Goal: Check status: Check status

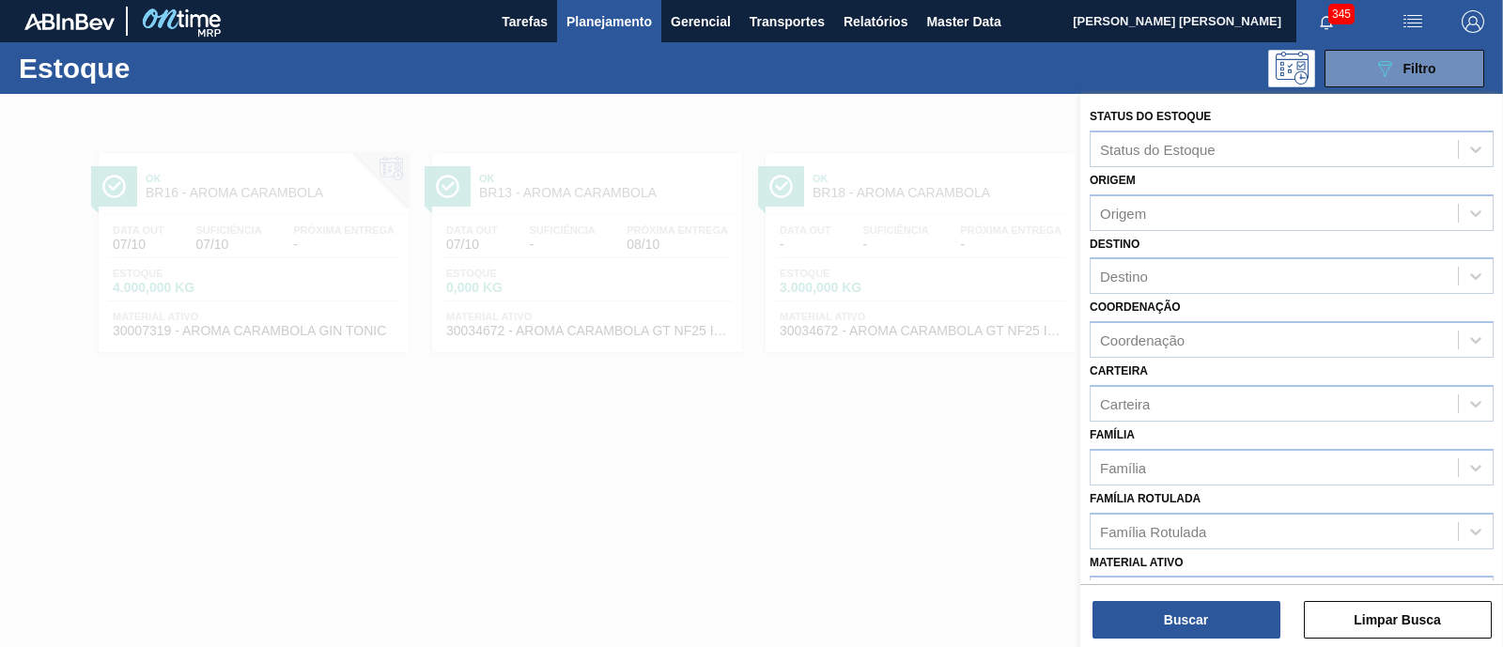
click at [588, 25] on span "Planejamento" at bounding box center [608, 21] width 85 height 23
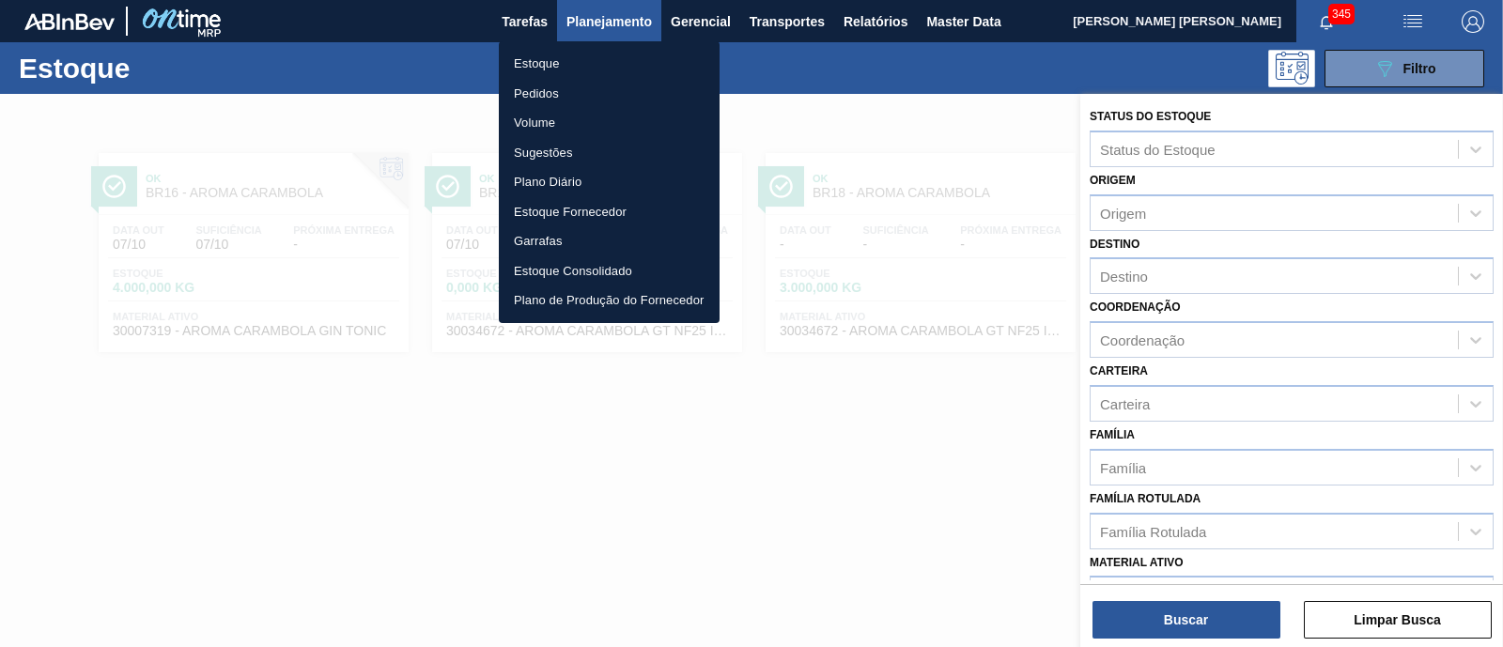
click at [548, 66] on li "Estoque" at bounding box center [609, 64] width 221 height 30
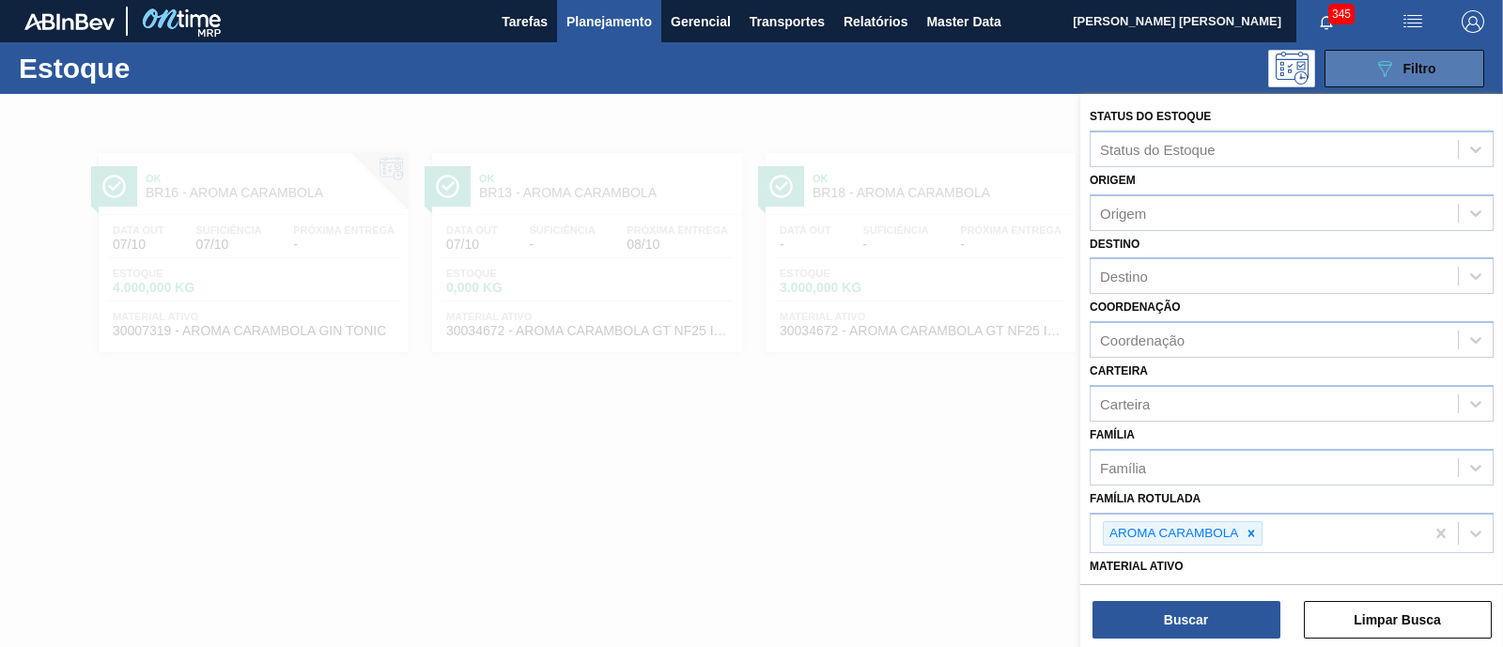
click at [1414, 55] on button "089F7B8B-B2A5-4AFE-B5C0-19BA573D28AC Filtro" at bounding box center [1404, 69] width 160 height 38
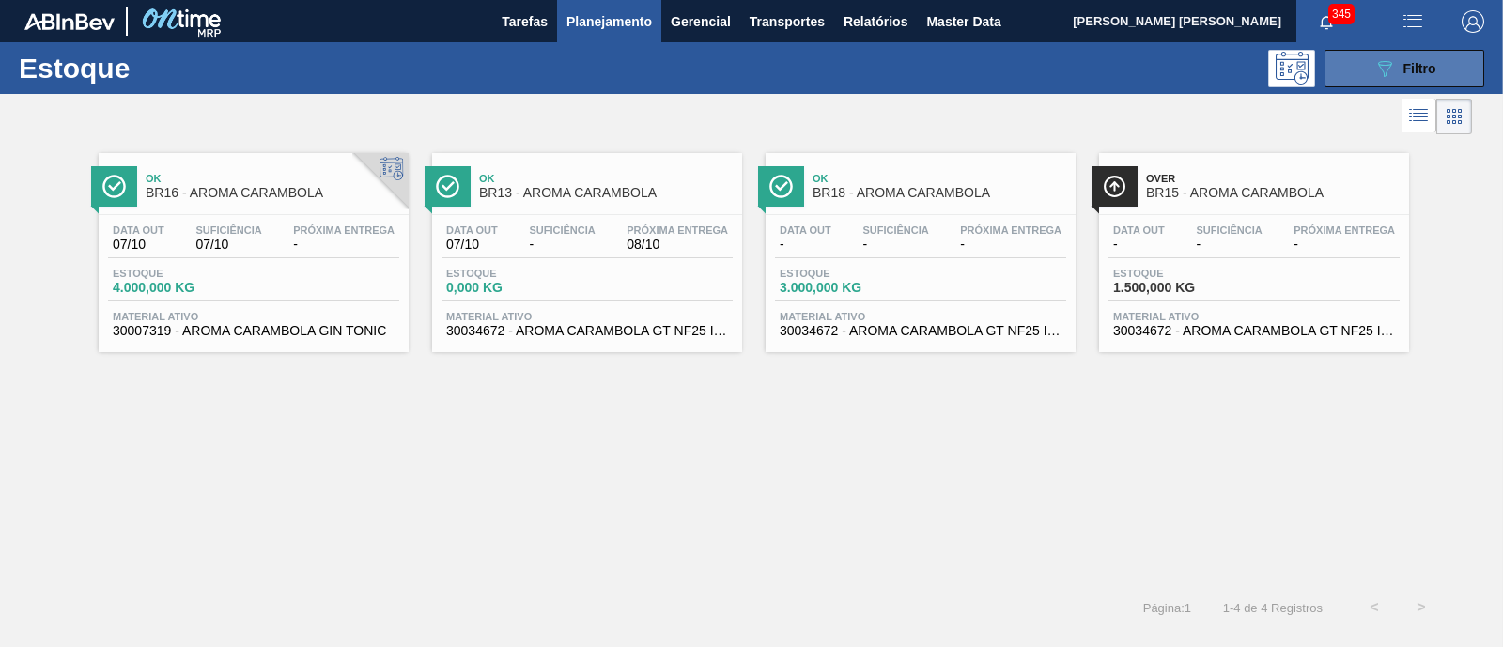
click at [1382, 79] on button "089F7B8B-B2A5-4AFE-B5C0-19BA573D28AC Filtro" at bounding box center [1404, 69] width 160 height 38
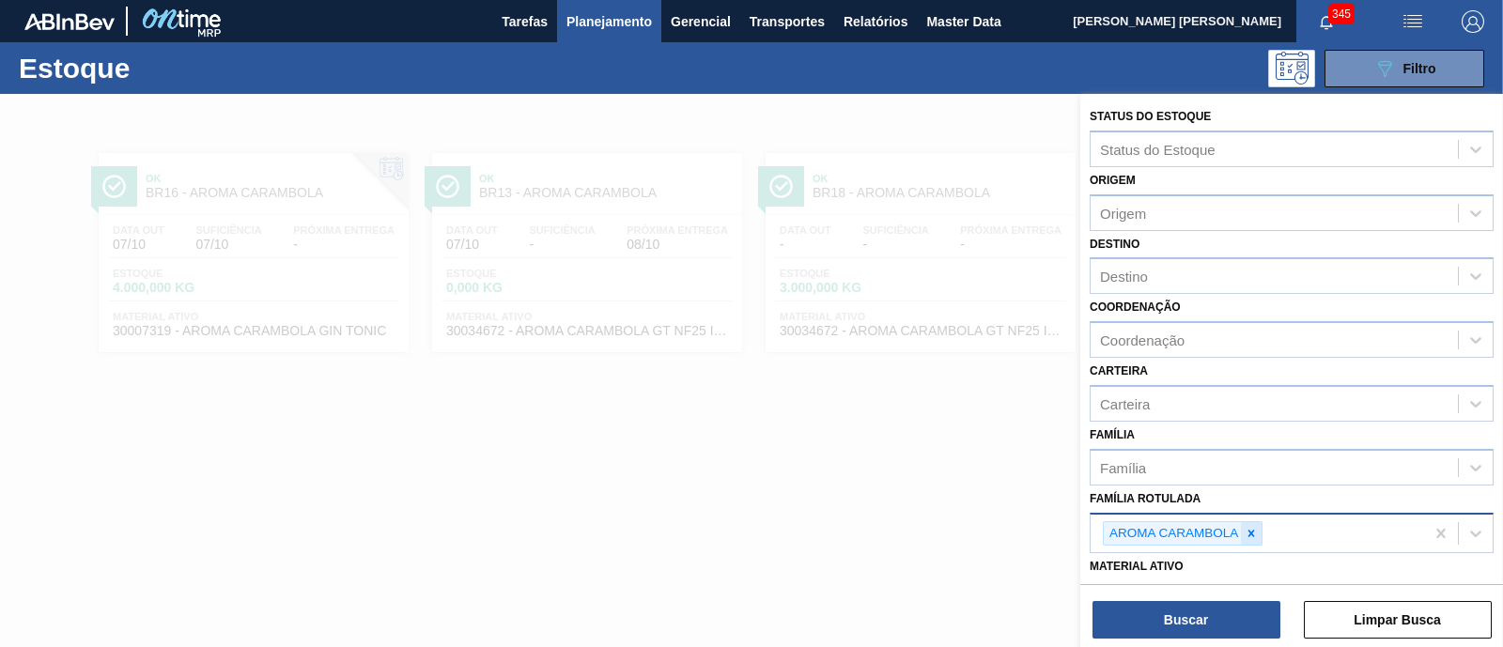
click at [1253, 527] on icon at bounding box center [1251, 533] width 13 height 13
click at [642, 28] on span "Planejamento" at bounding box center [608, 21] width 85 height 23
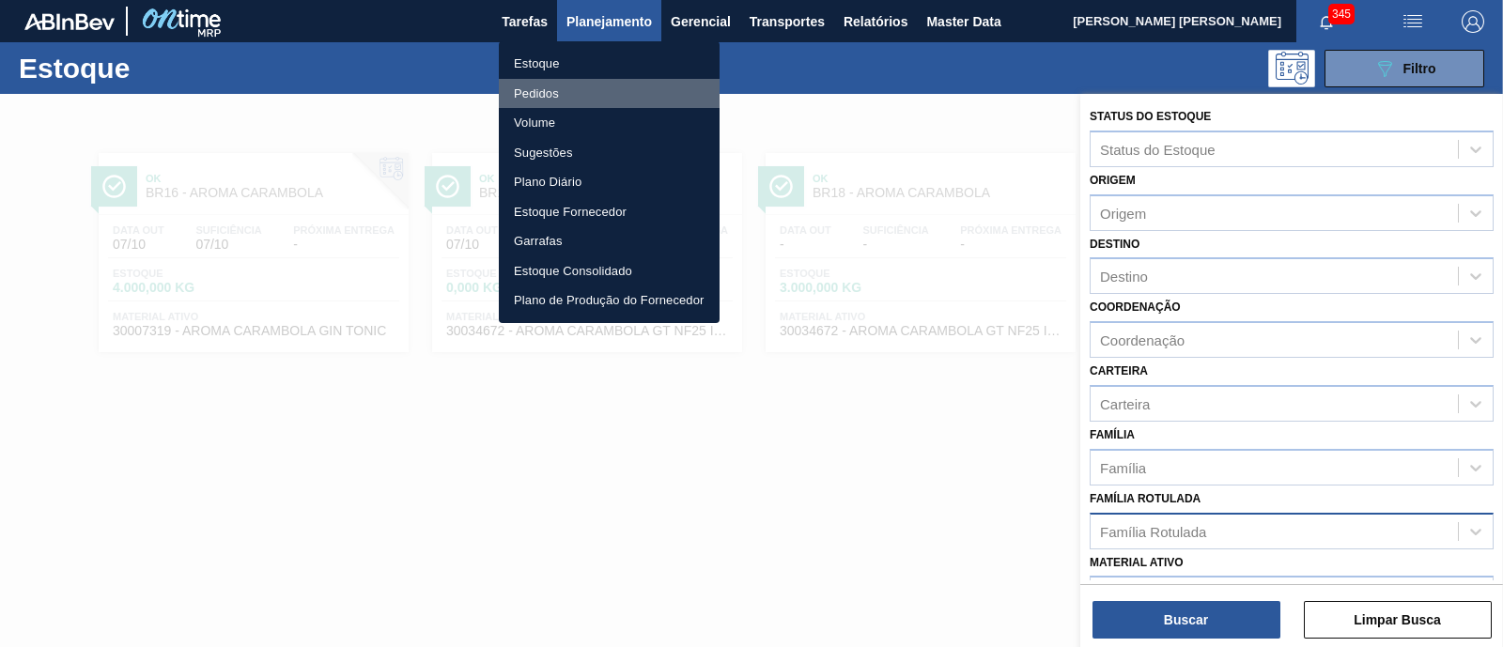
click at [554, 86] on li "Pedidos" at bounding box center [609, 94] width 221 height 30
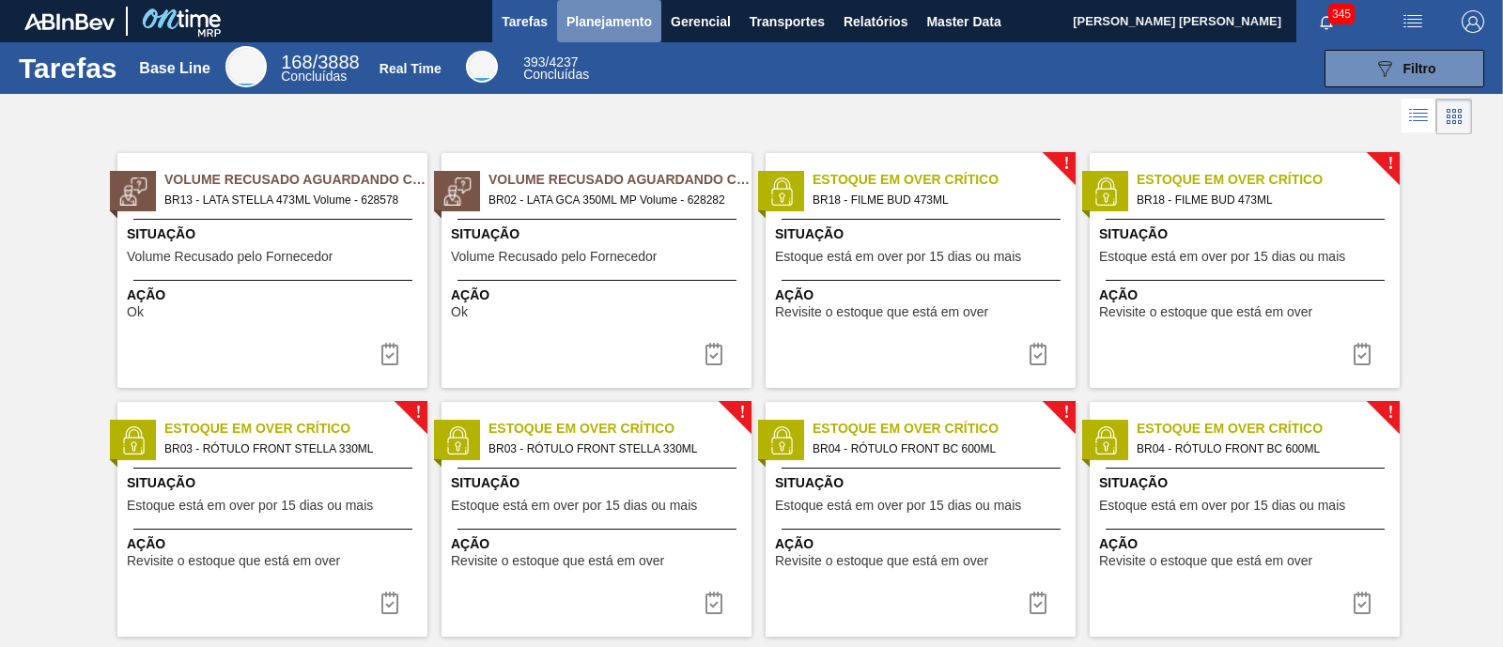
click at [584, 11] on span "Planejamento" at bounding box center [608, 21] width 85 height 23
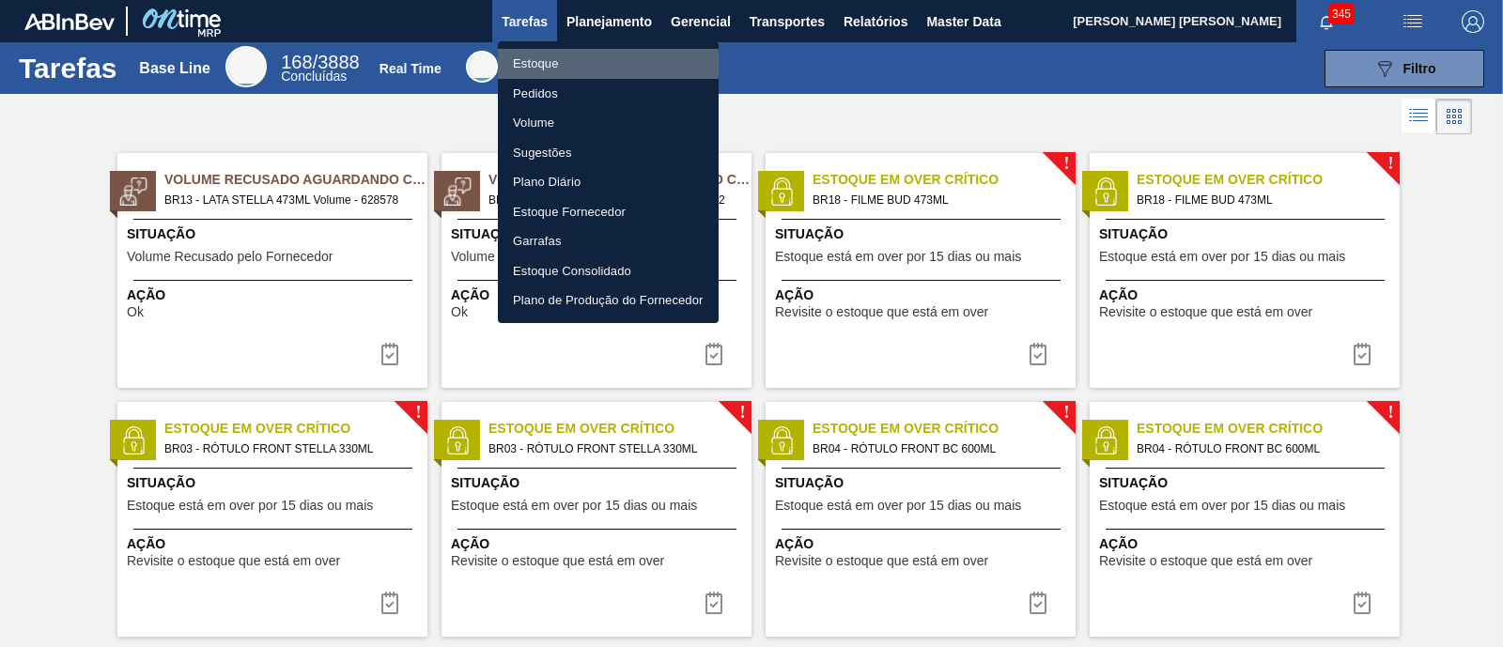
click at [526, 59] on li "Estoque" at bounding box center [608, 64] width 221 height 30
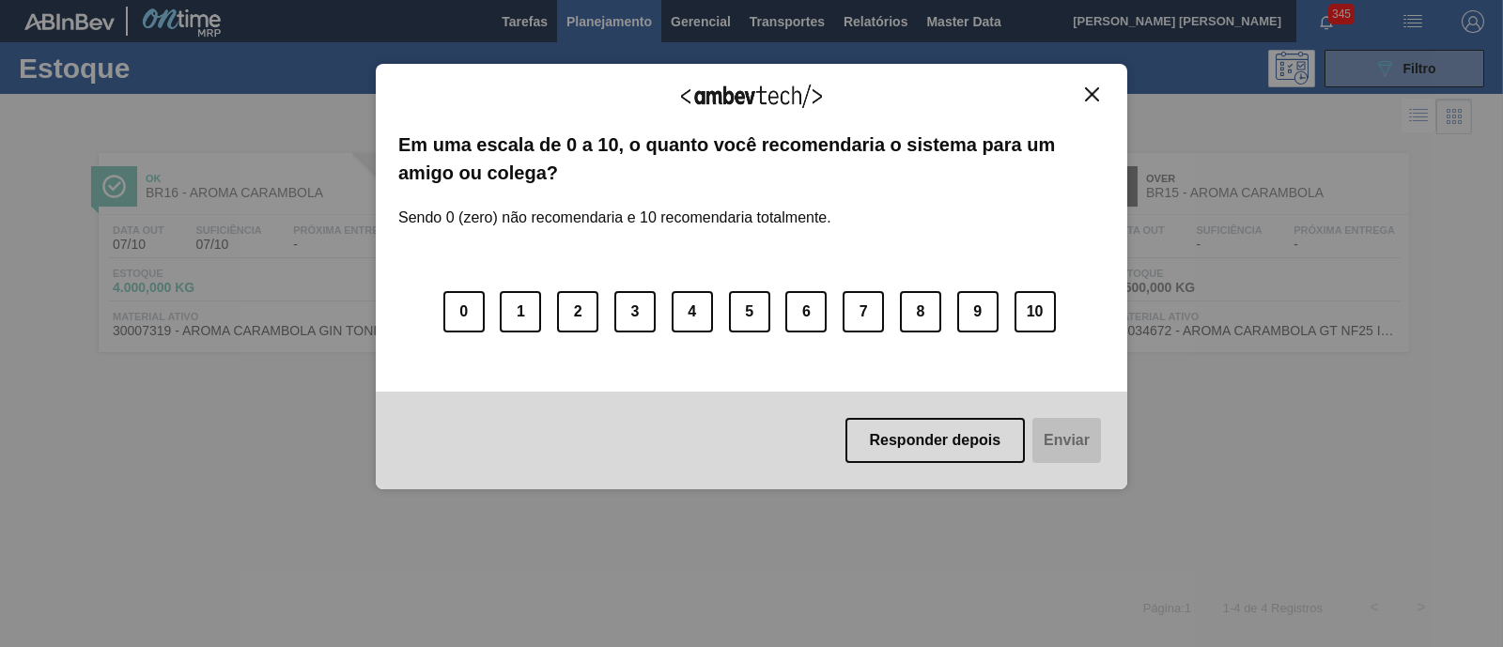
click at [1085, 87] on img "Close" at bounding box center [1092, 94] width 14 height 14
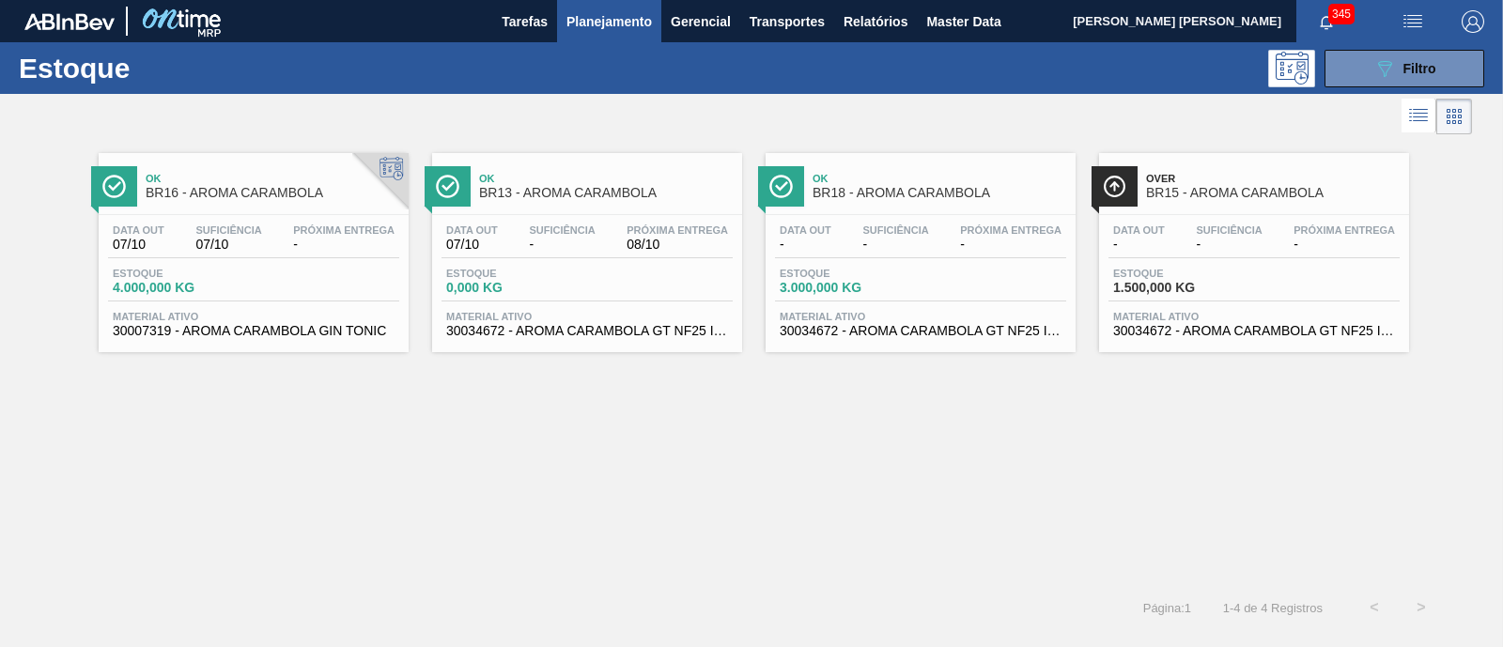
click at [643, 24] on span "Planejamento" at bounding box center [608, 21] width 85 height 23
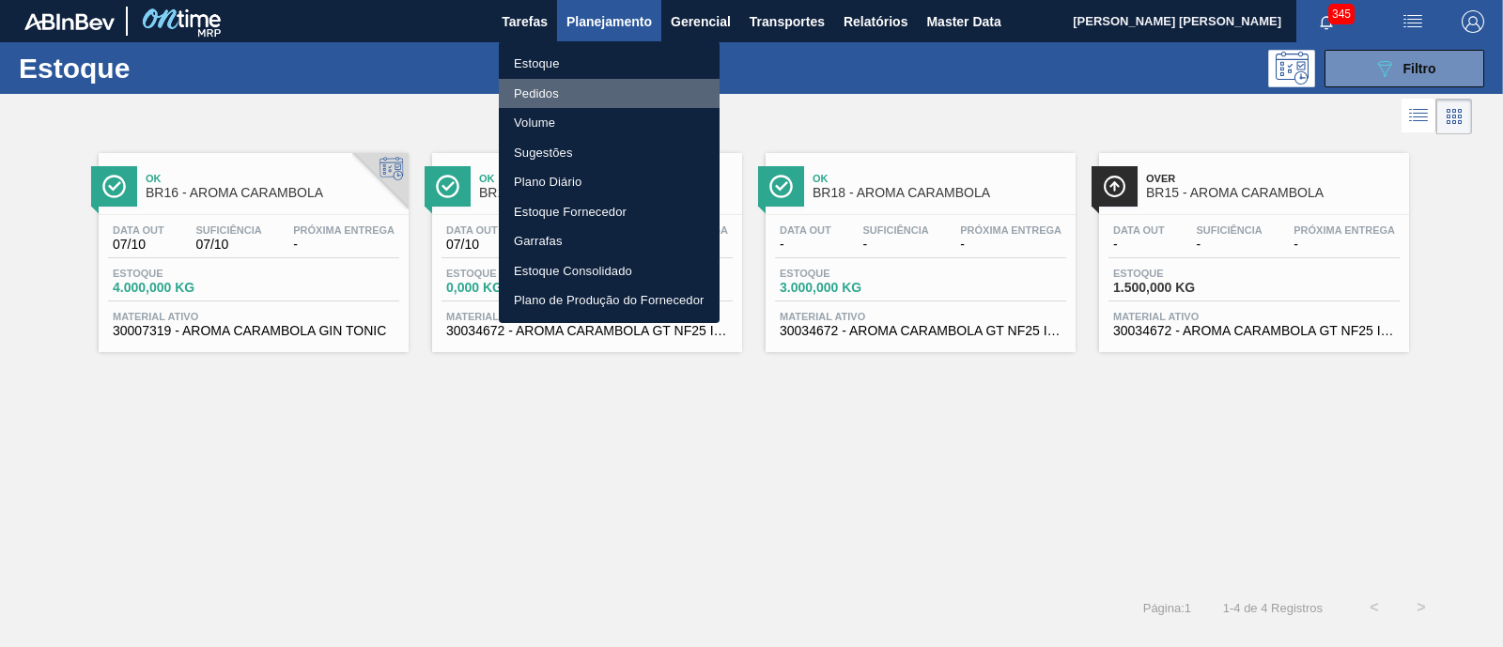
click at [585, 87] on li "Pedidos" at bounding box center [609, 94] width 221 height 30
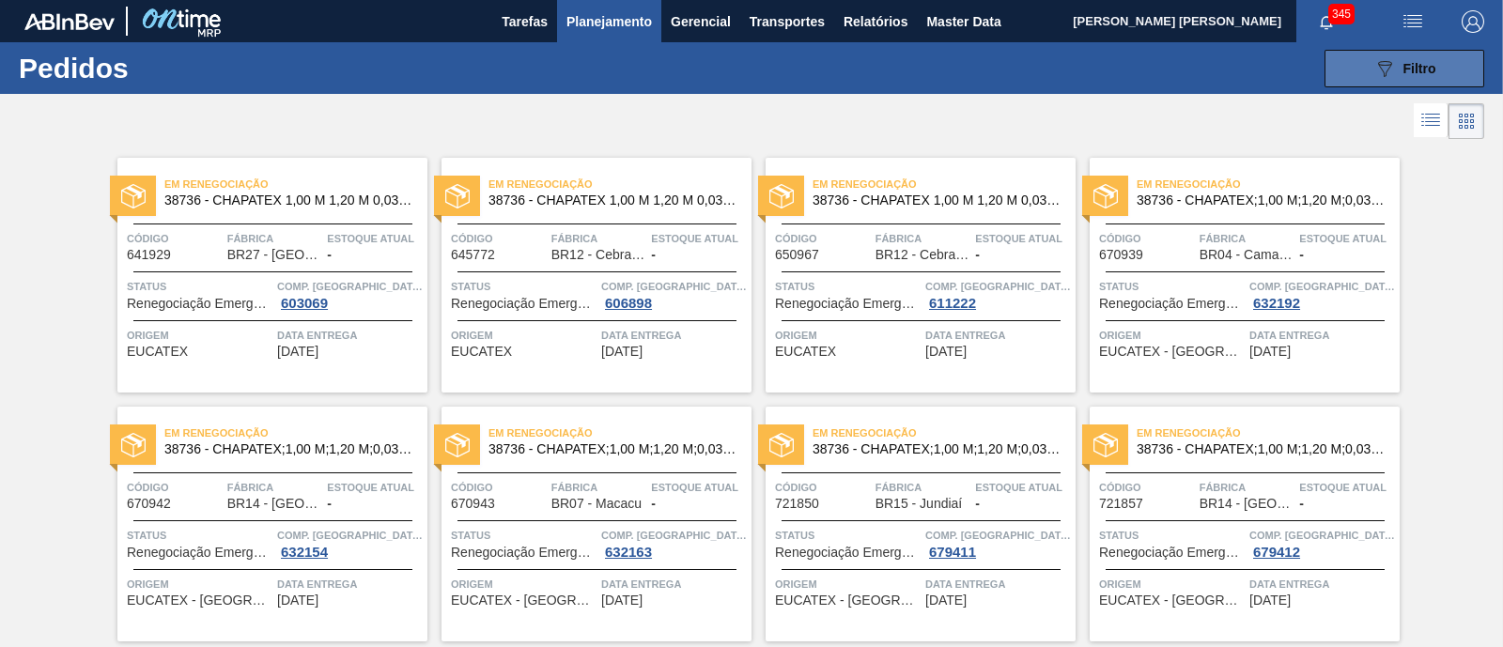
click at [1401, 57] on div "089F7B8B-B2A5-4AFE-B5C0-19BA573D28AC Filtro" at bounding box center [1404, 68] width 63 height 23
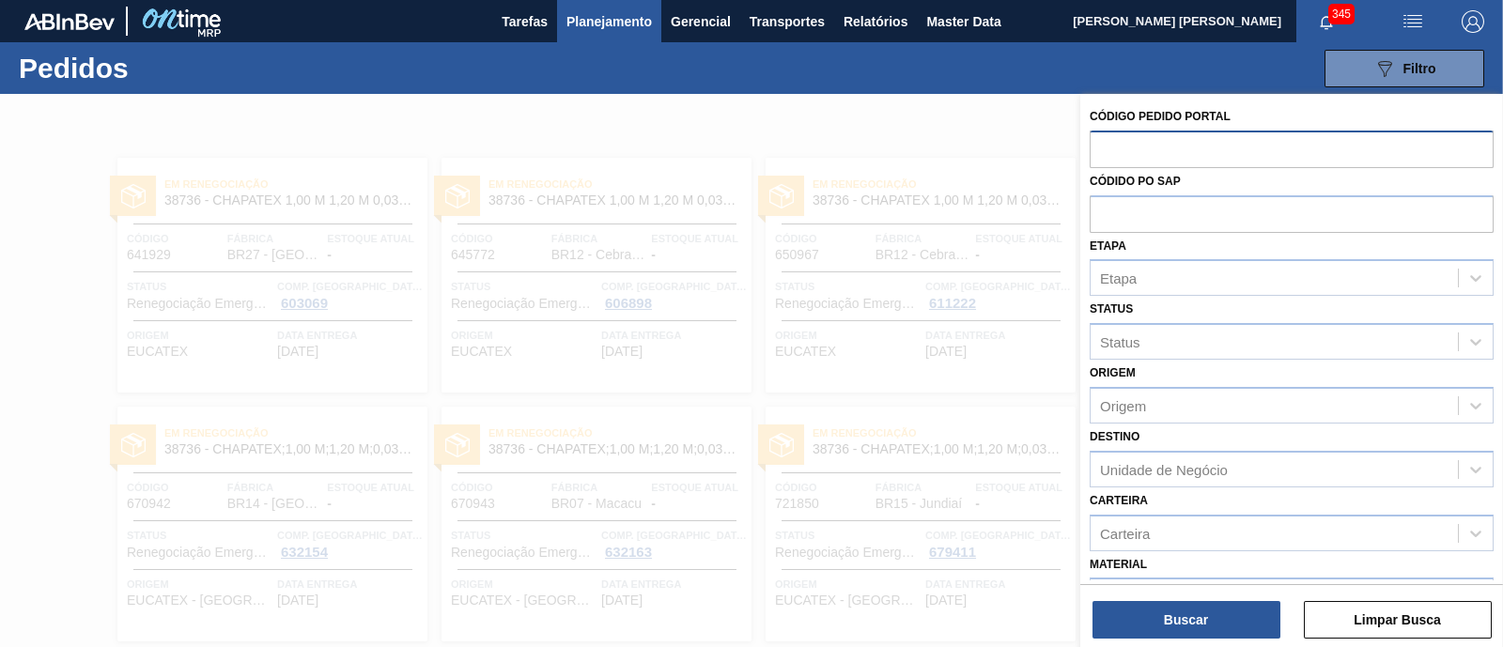
click at [1226, 152] on input "text" at bounding box center [1292, 149] width 404 height 36
paste input "2048678"
type input "2048678"
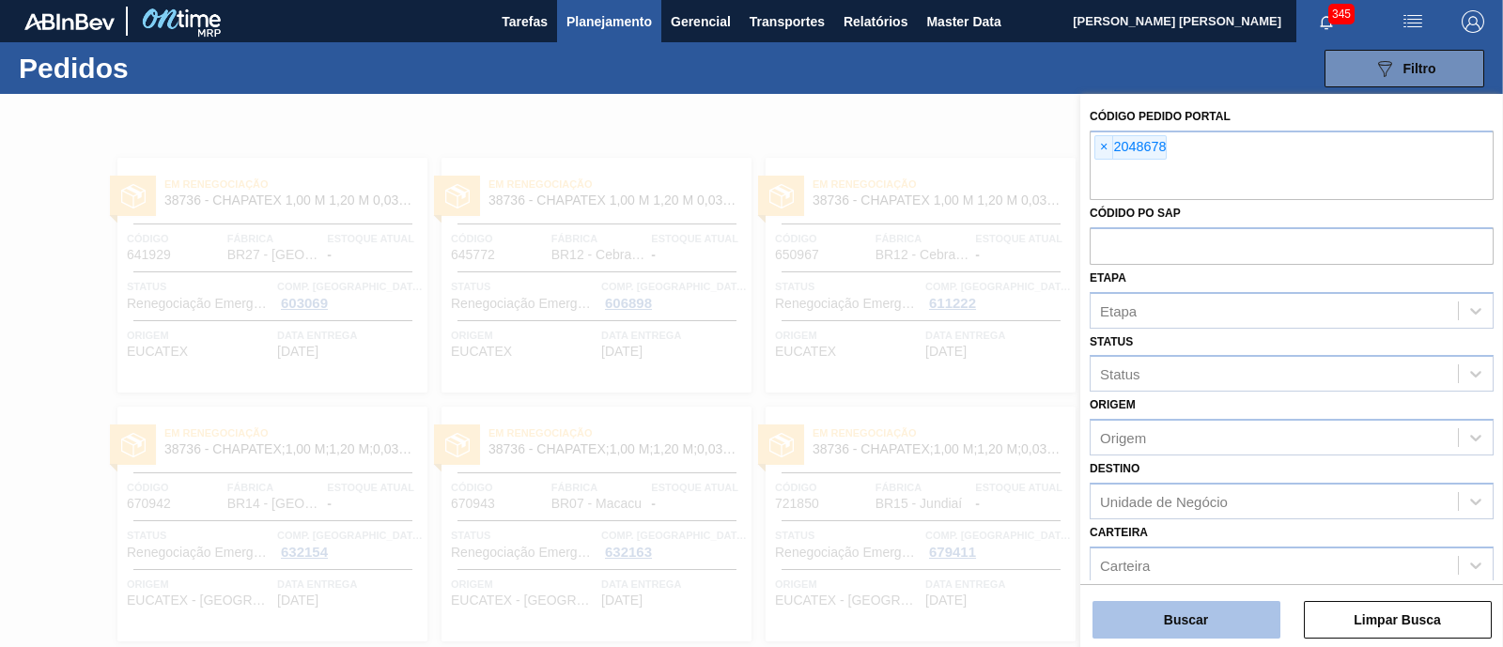
click at [1176, 616] on button "Buscar" at bounding box center [1186, 620] width 188 height 38
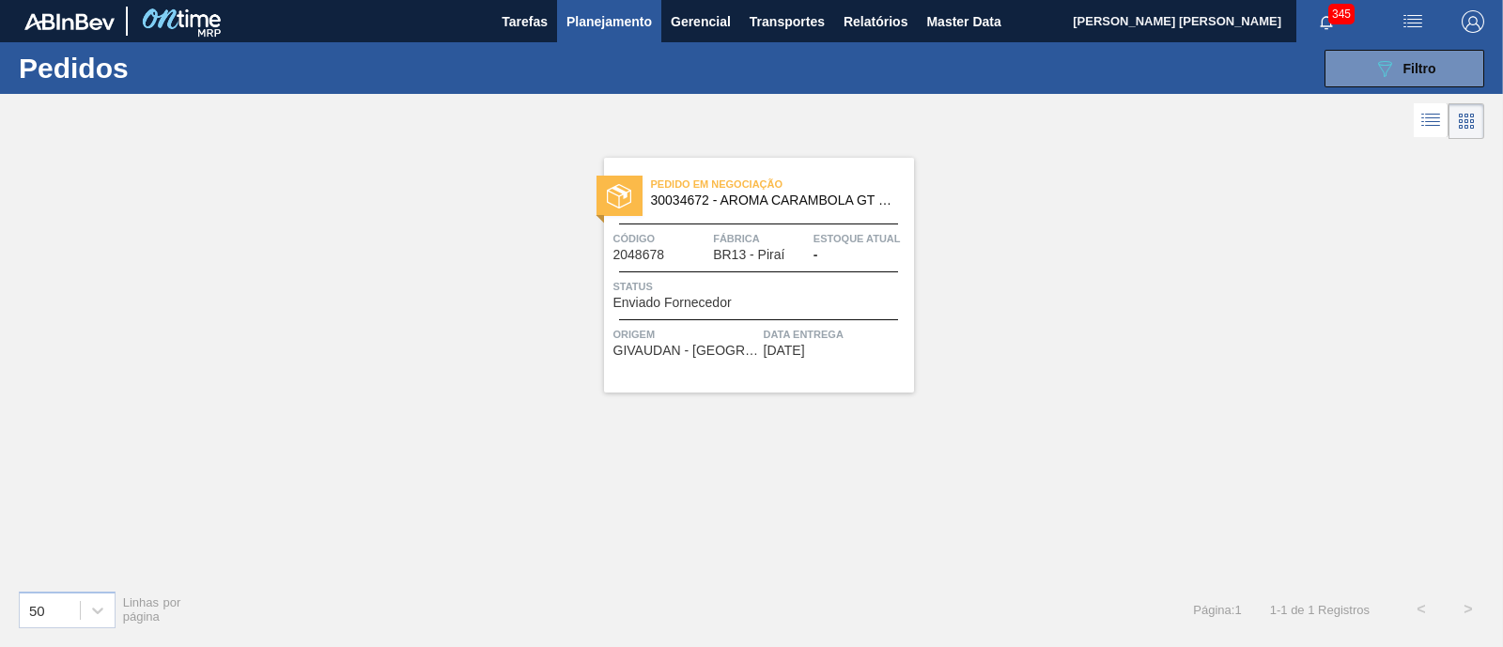
click at [751, 361] on div "Pedido em Negociação 30034672 - AROMA CARAMBOLA GT NF25 IM1395848 Código 204867…" at bounding box center [759, 275] width 310 height 235
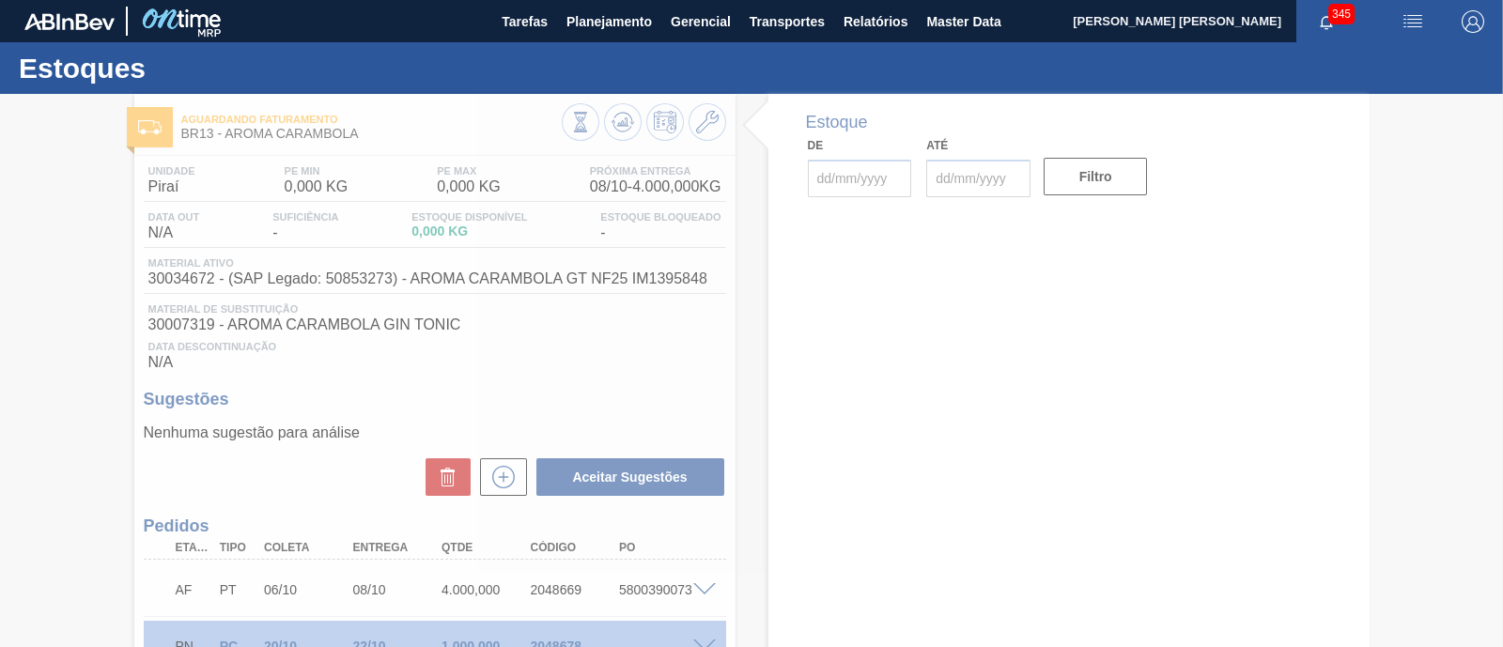
type input "[DATE]"
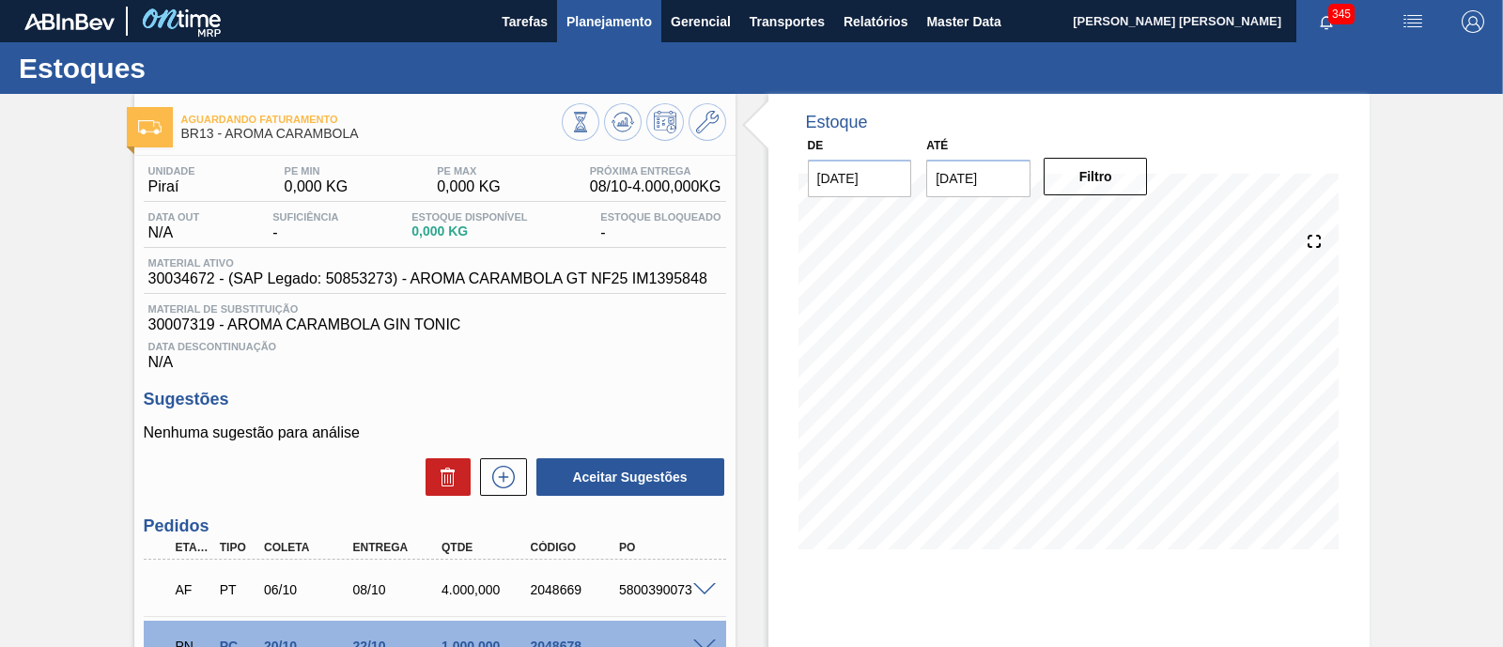
click at [623, 27] on span "Planejamento" at bounding box center [608, 21] width 85 height 23
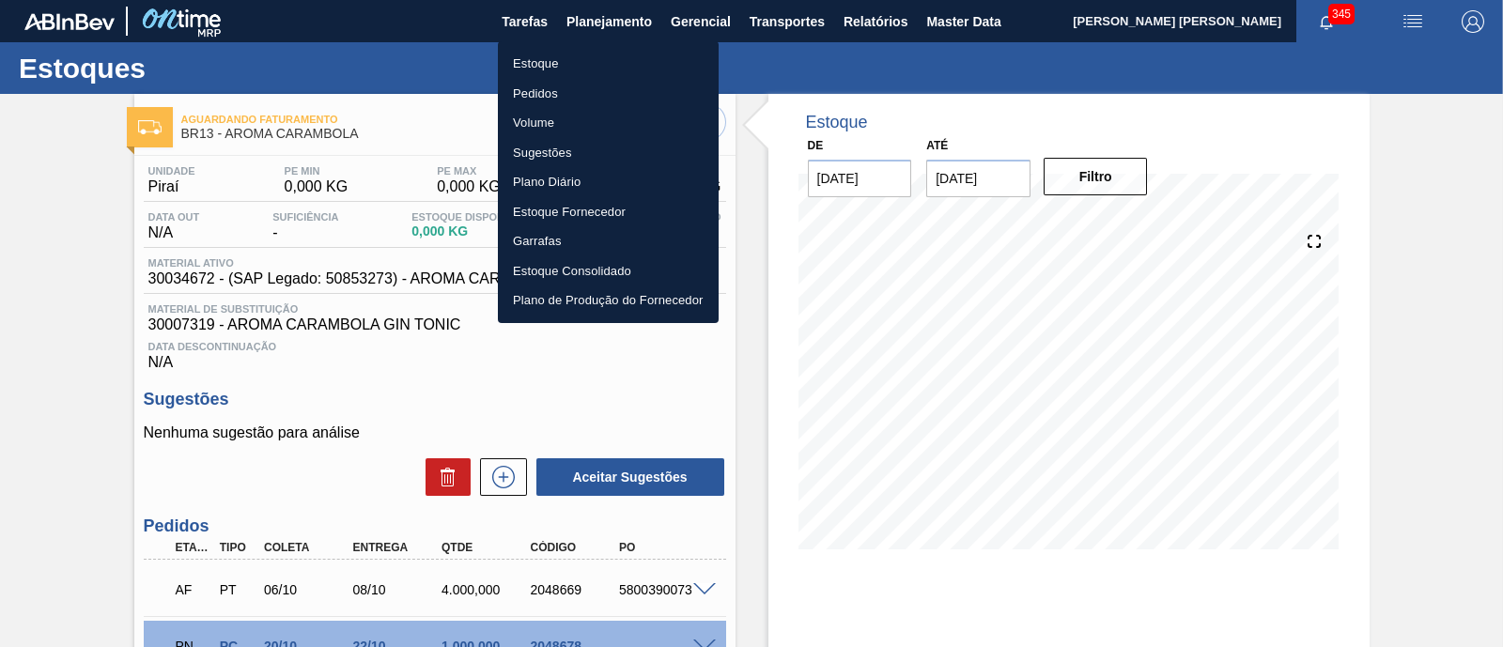
click at [581, 56] on li "Estoque" at bounding box center [608, 64] width 221 height 30
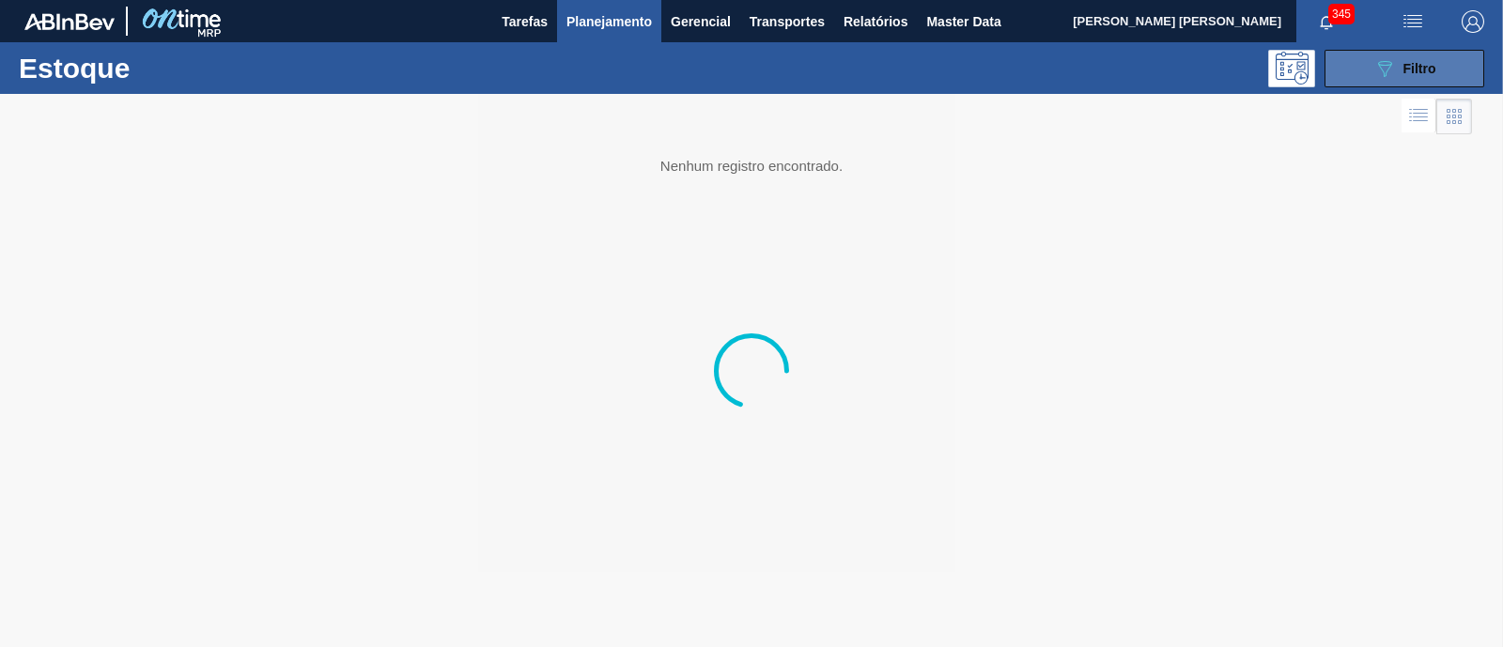
click at [1376, 70] on icon "089F7B8B-B2A5-4AFE-B5C0-19BA573D28AC" at bounding box center [1384, 68] width 23 height 23
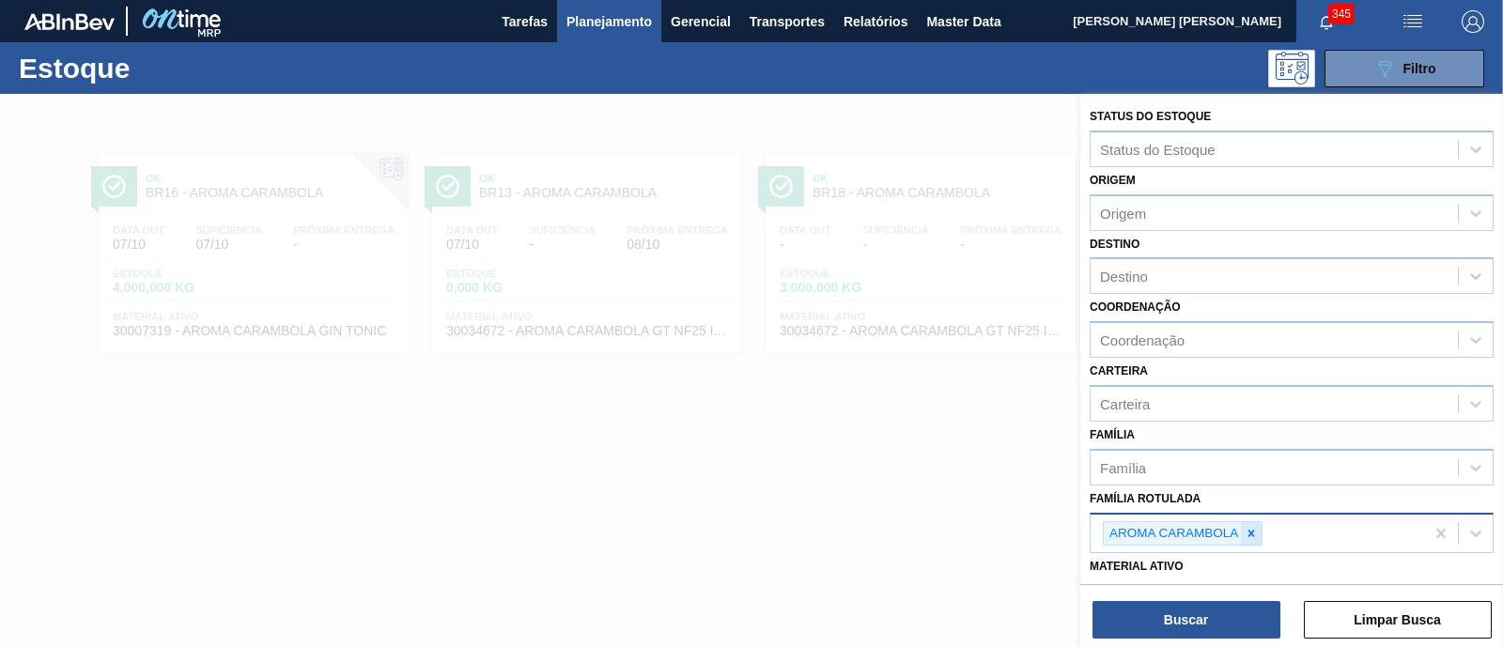
click at [1246, 530] on icon at bounding box center [1251, 533] width 13 height 13
click at [1246, 530] on div "Família Rotulada" at bounding box center [1274, 531] width 367 height 27
type Rotulada "aroma gin"
click at [1246, 522] on div at bounding box center [1251, 533] width 21 height 23
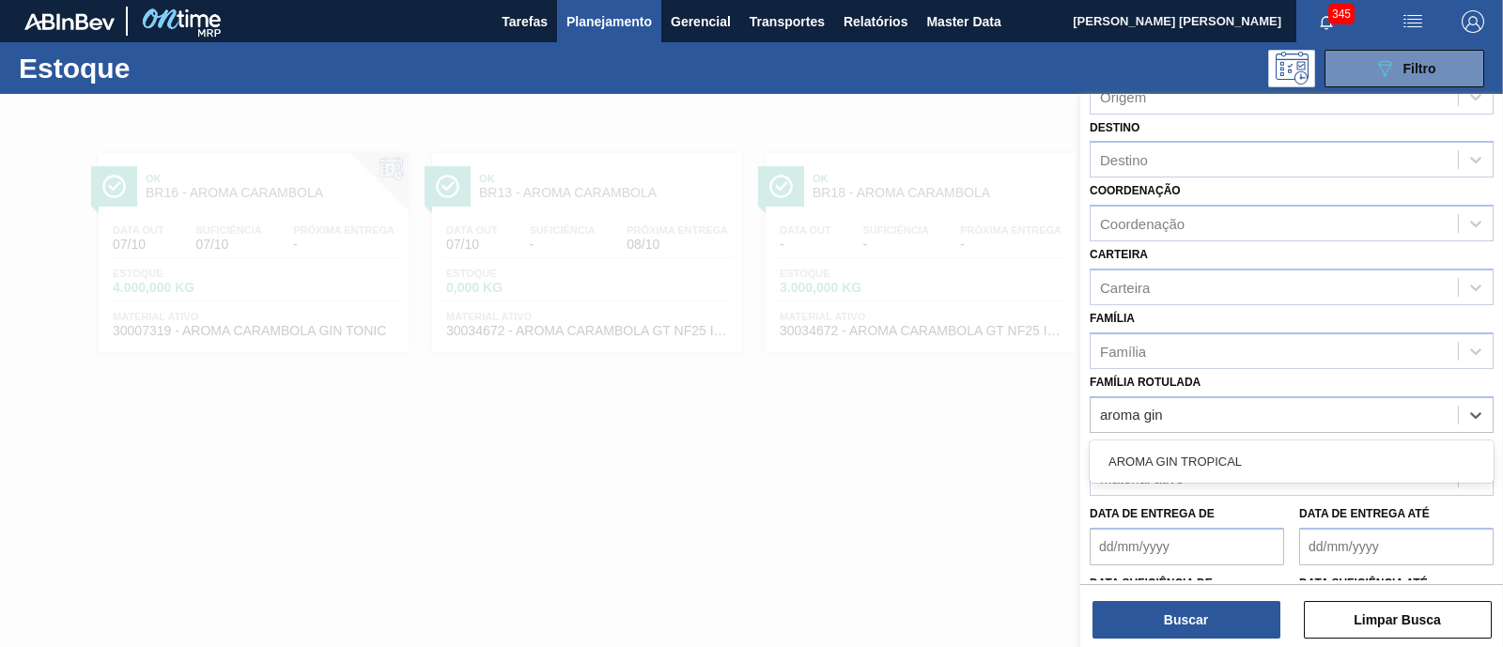
click at [1219, 462] on div "AROMA GIN TROPICAL" at bounding box center [1292, 461] width 404 height 35
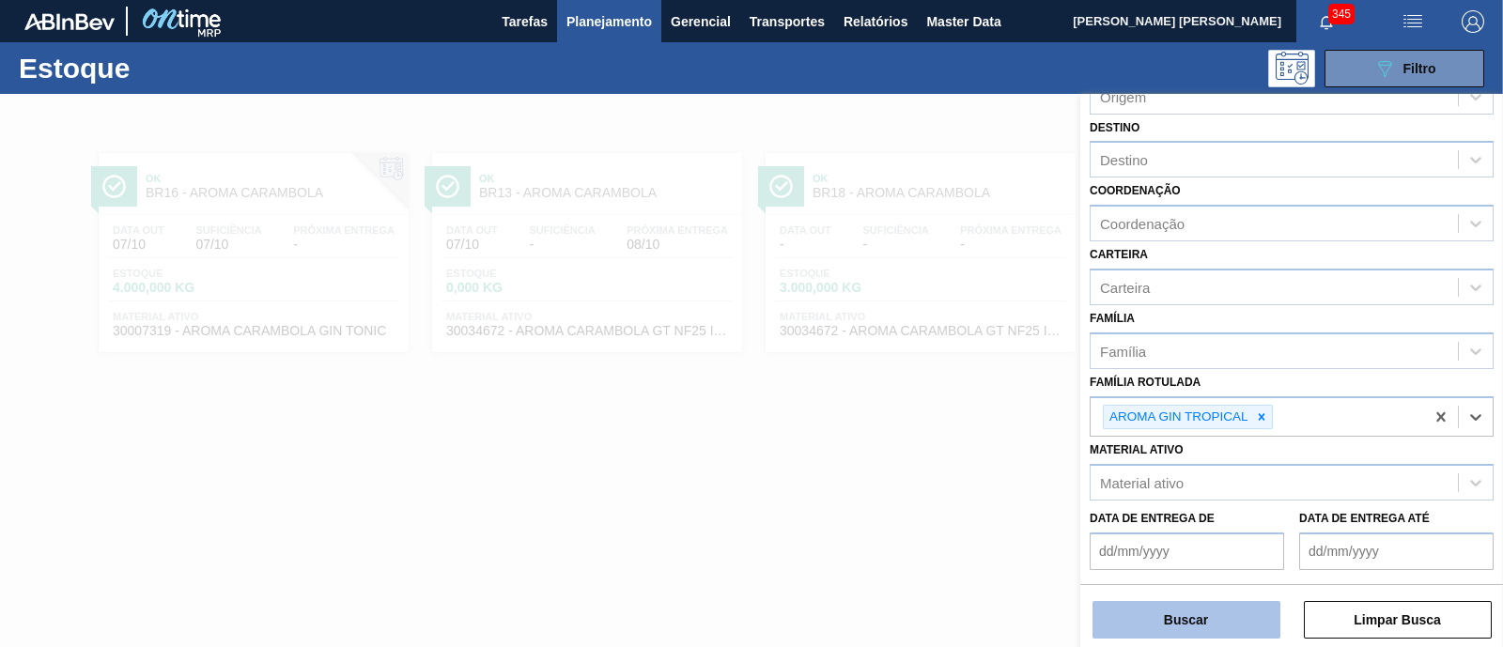
click at [1219, 633] on button "Buscar" at bounding box center [1186, 620] width 188 height 38
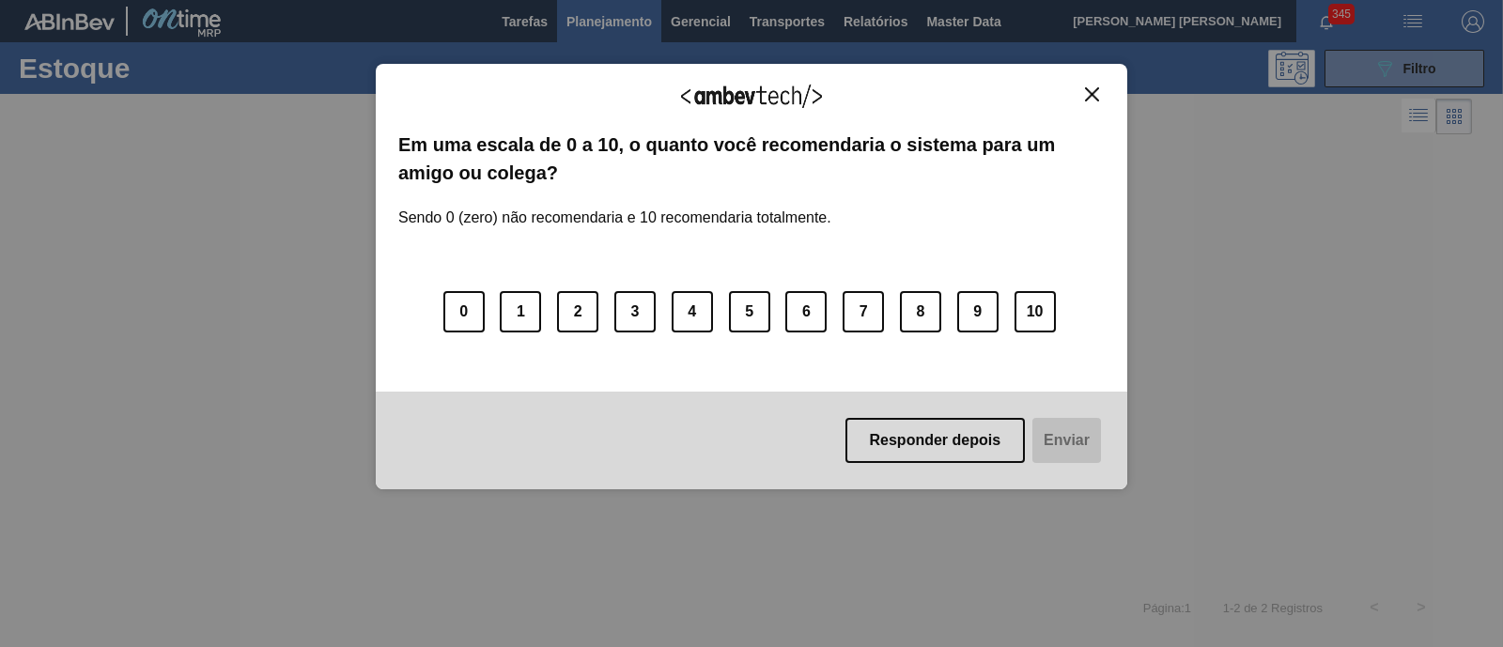
click at [1097, 90] on img "Close" at bounding box center [1092, 94] width 14 height 14
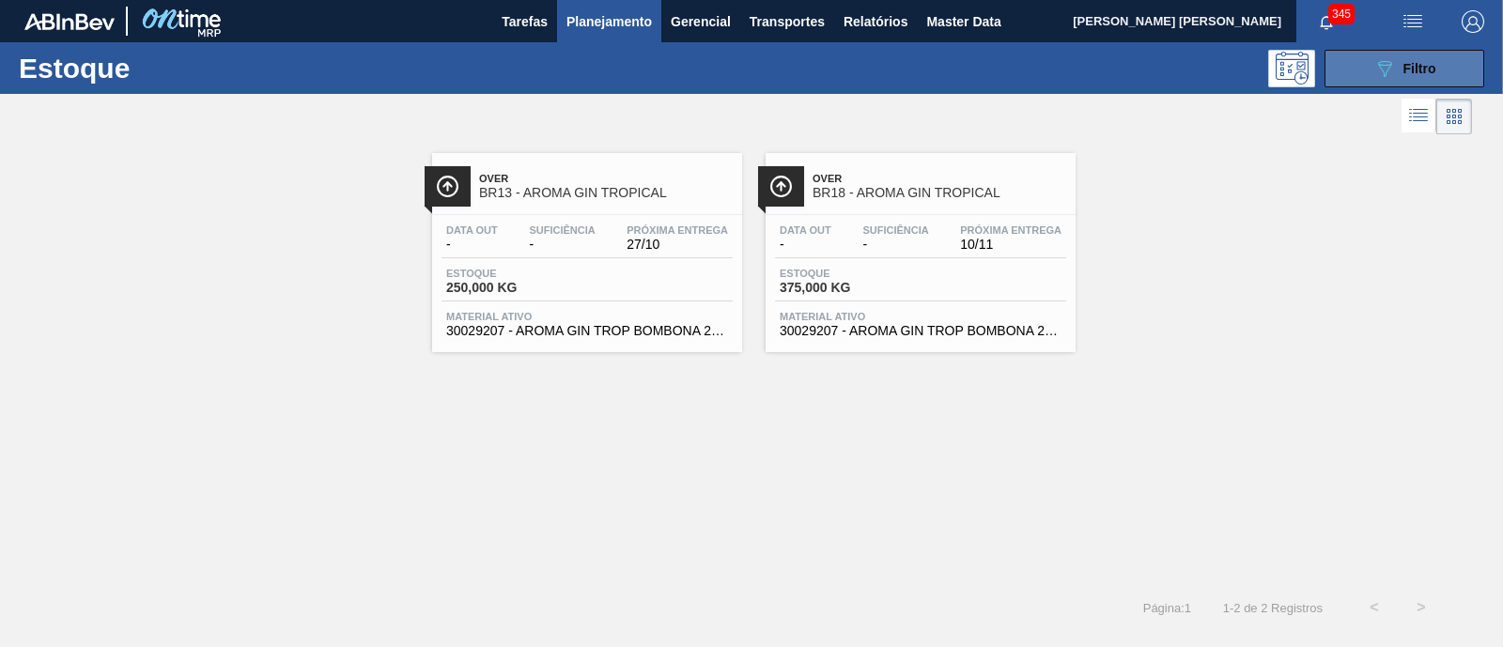
click at [1371, 75] on button "089F7B8B-B2A5-4AFE-B5C0-19BA573D28AC Filtro" at bounding box center [1404, 69] width 160 height 38
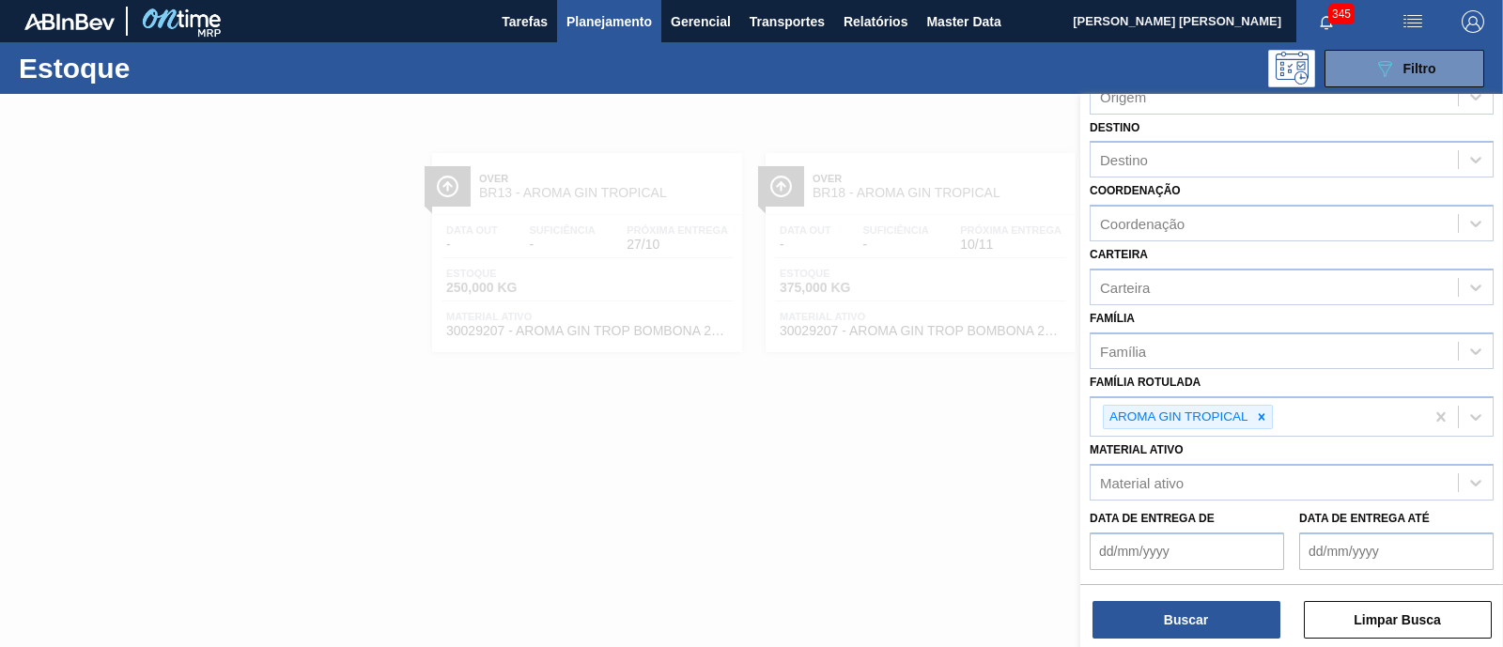
click at [1259, 417] on icon at bounding box center [1261, 416] width 13 height 13
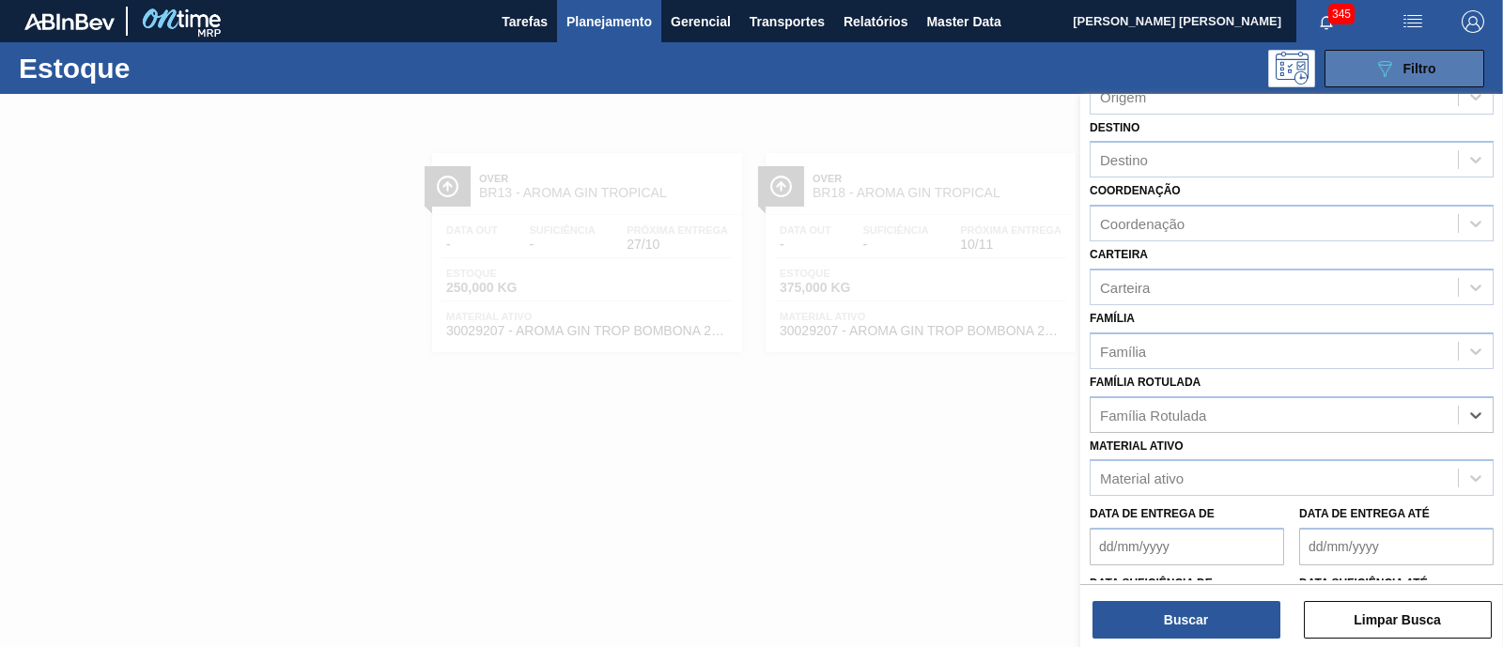
click at [1370, 52] on button "089F7B8B-B2A5-4AFE-B5C0-19BA573D28AC Filtro" at bounding box center [1404, 69] width 160 height 38
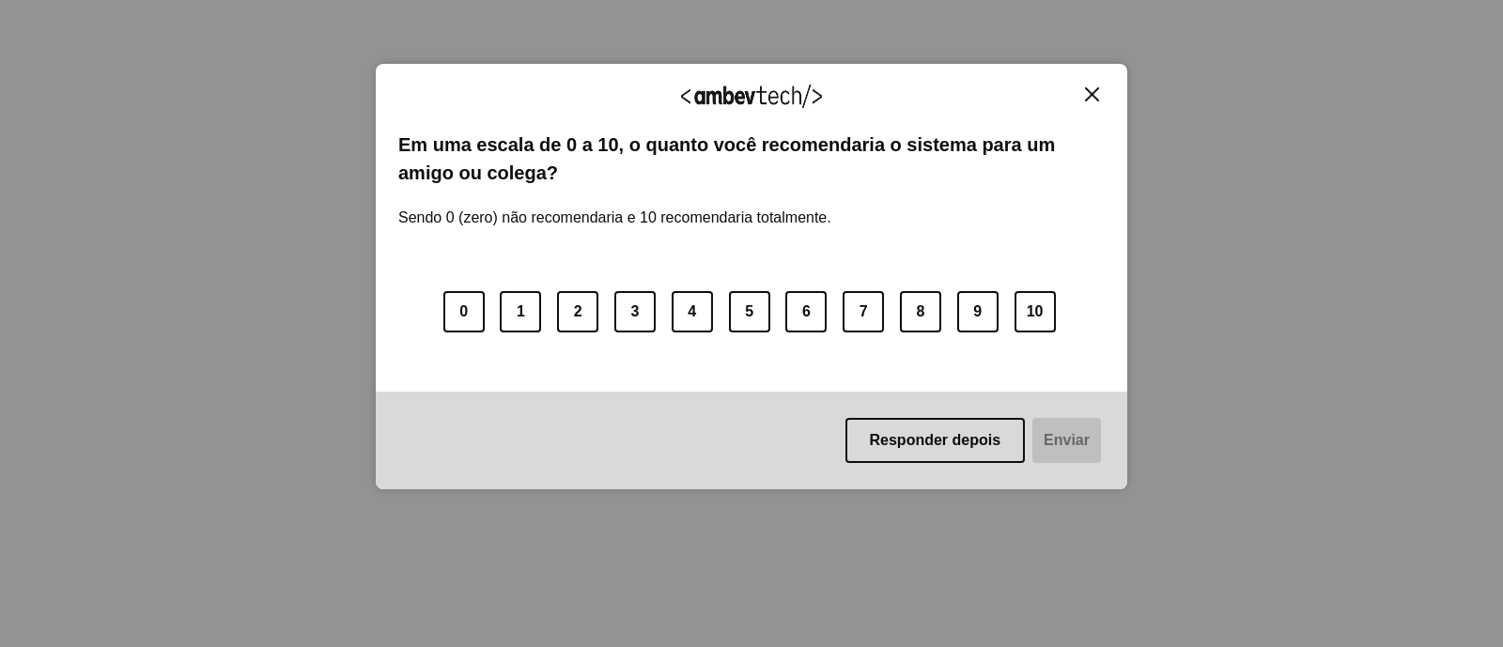
click at [1085, 91] on img "Close" at bounding box center [1092, 94] width 14 height 14
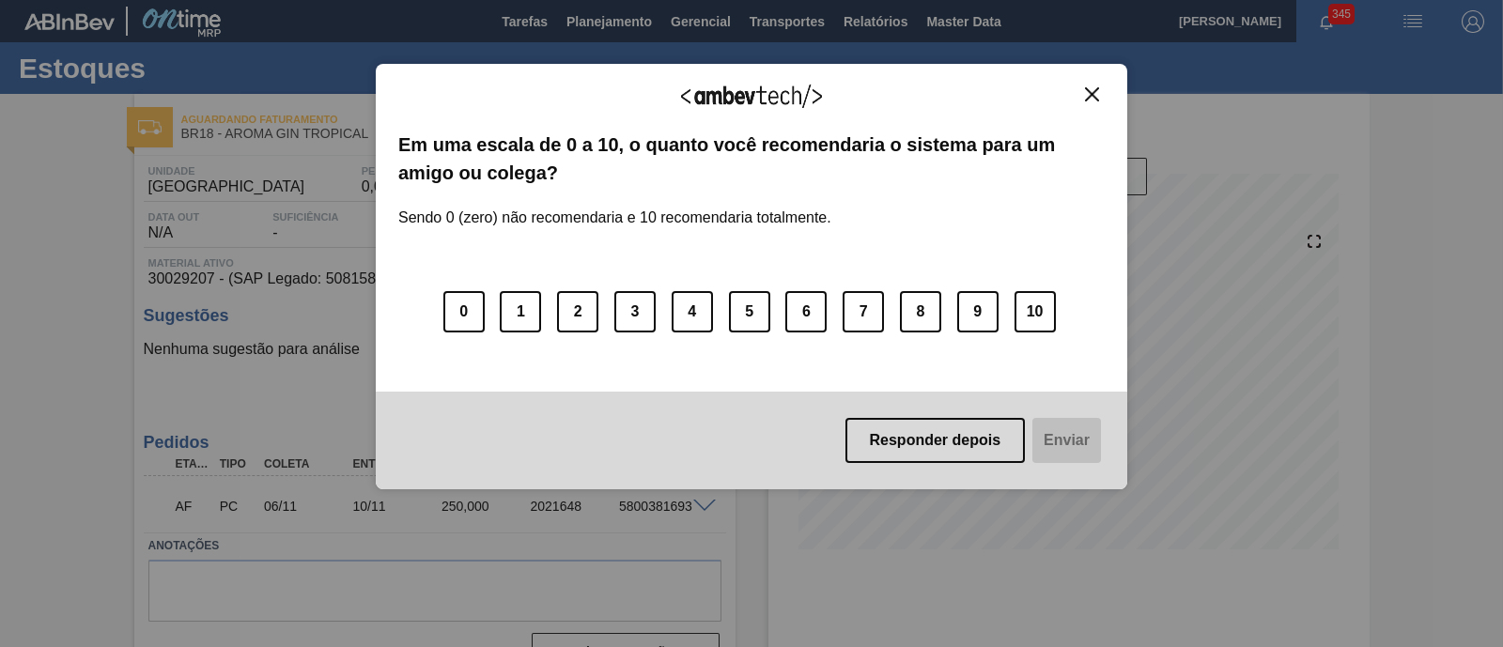
click at [1092, 96] on img "Close" at bounding box center [1092, 94] width 14 height 14
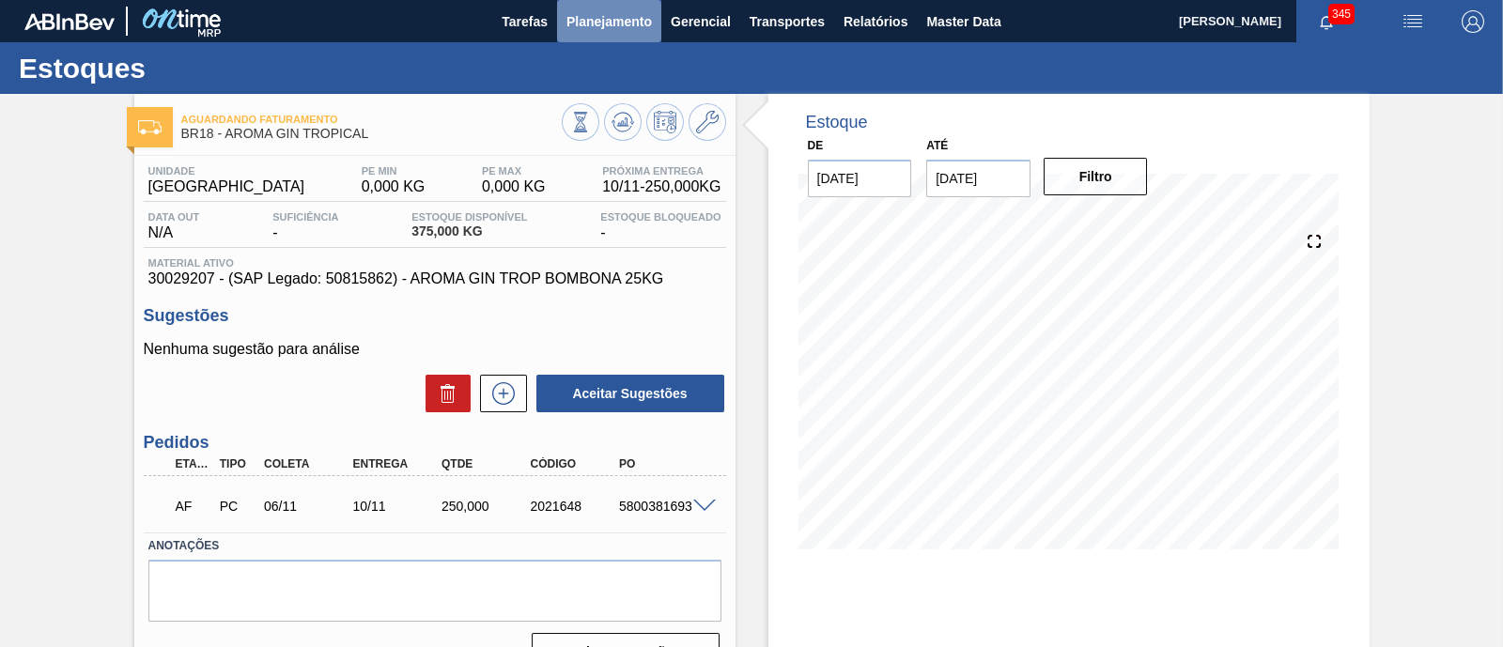
click at [592, 19] on span "Planejamento" at bounding box center [608, 21] width 85 height 23
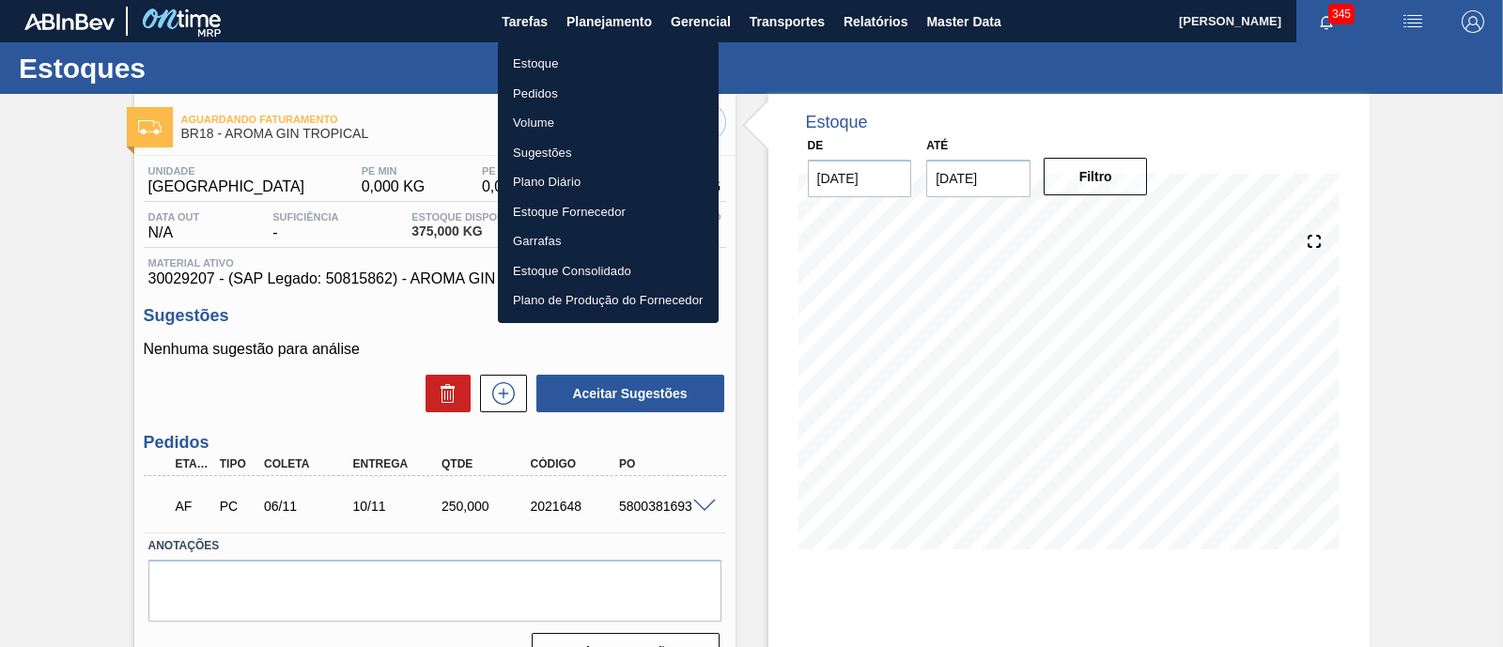
click at [542, 93] on li "Pedidos" at bounding box center [608, 94] width 221 height 30
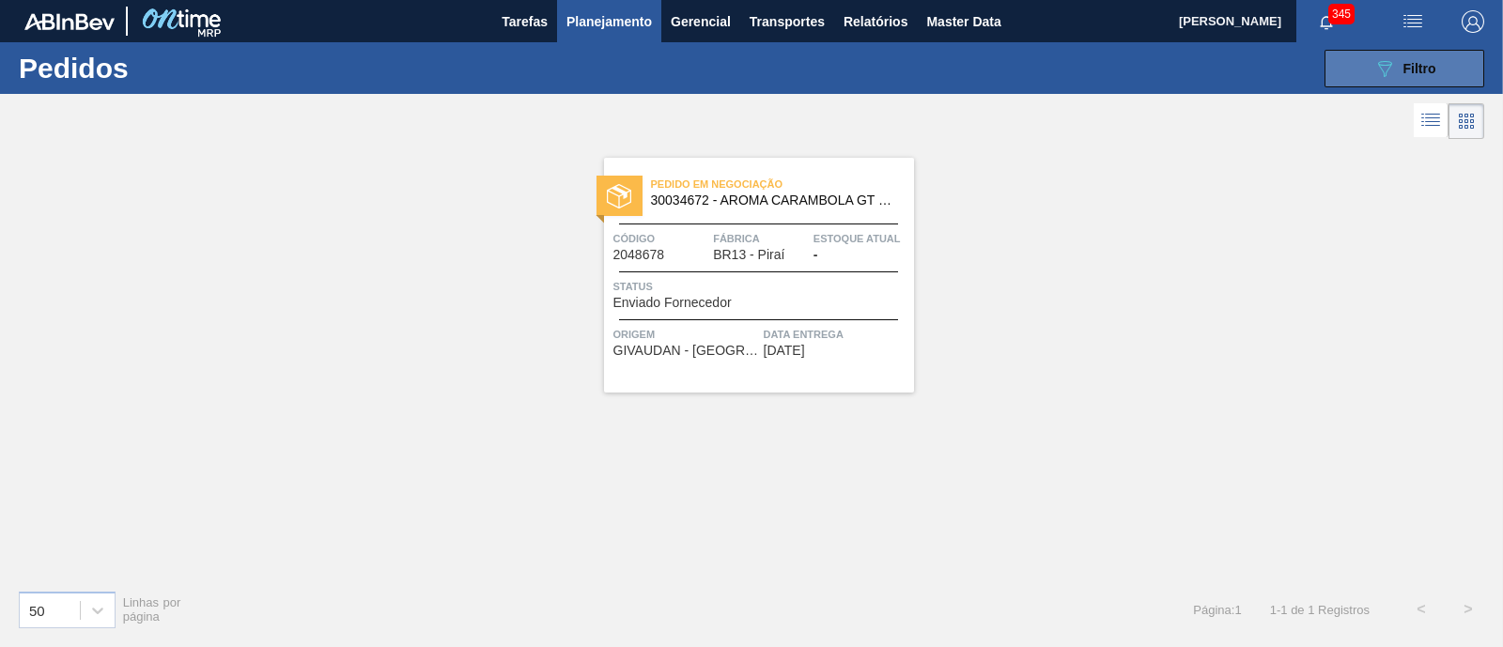
click at [1359, 78] on button "089F7B8B-B2A5-4AFE-B5C0-19BA573D28AC Filtro" at bounding box center [1404, 69] width 160 height 38
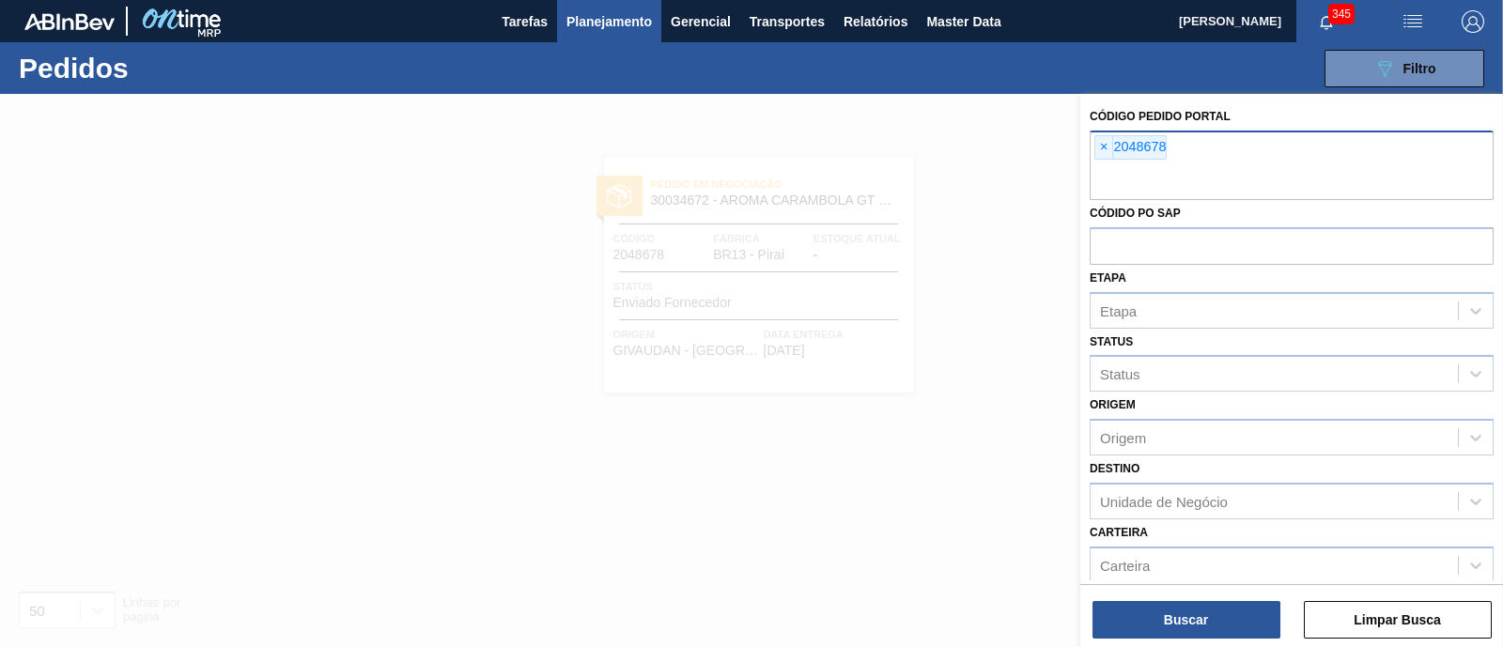
click at [1111, 152] on span "×" at bounding box center [1104, 147] width 18 height 23
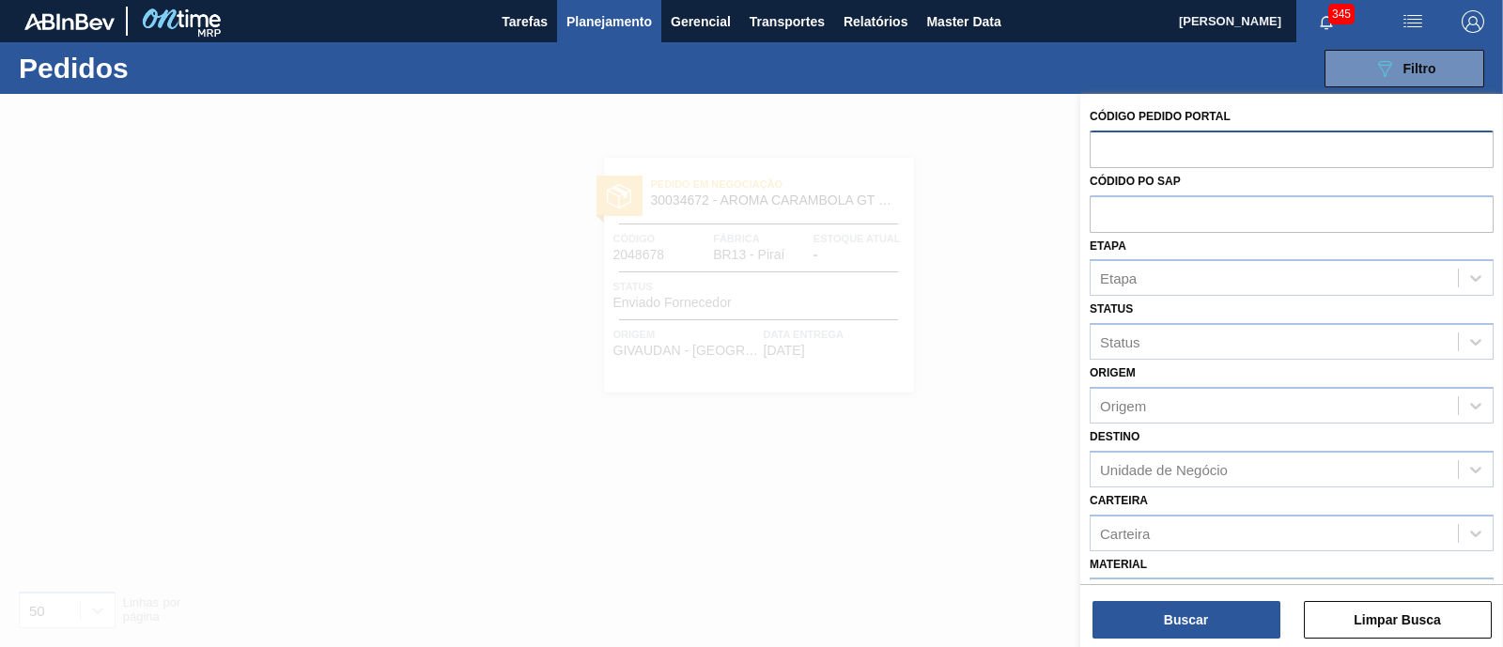
click at [1111, 152] on input "text" at bounding box center [1292, 149] width 404 height 36
paste input "2025183"
type input "2025183"
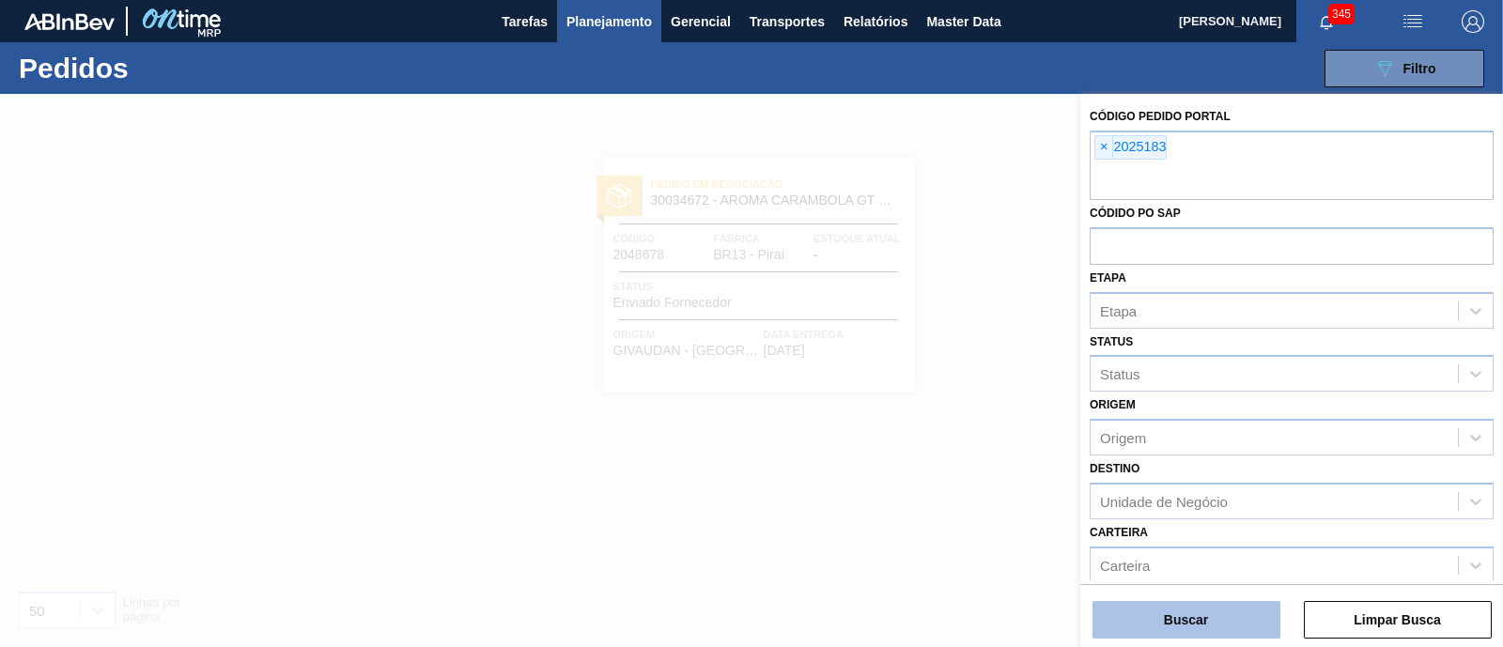
click at [1195, 631] on button "Buscar" at bounding box center [1186, 620] width 188 height 38
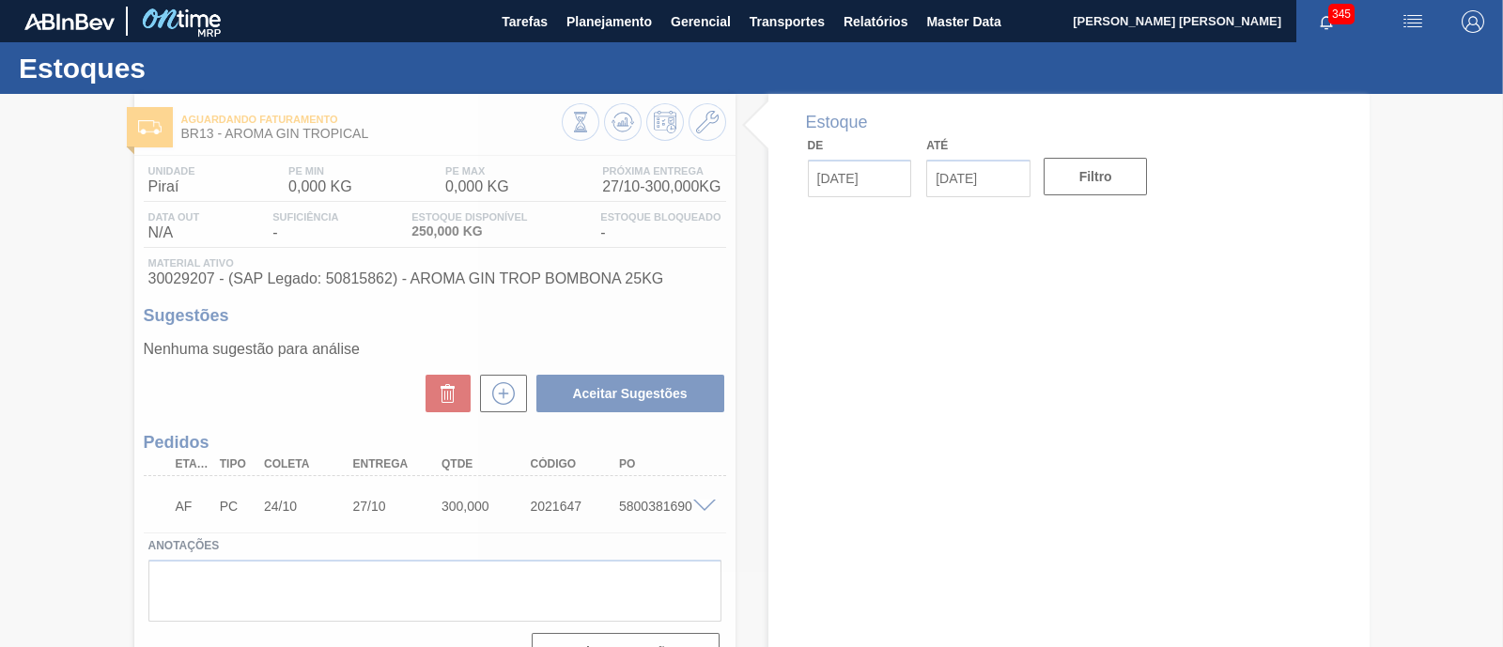
type input "[DATE]"
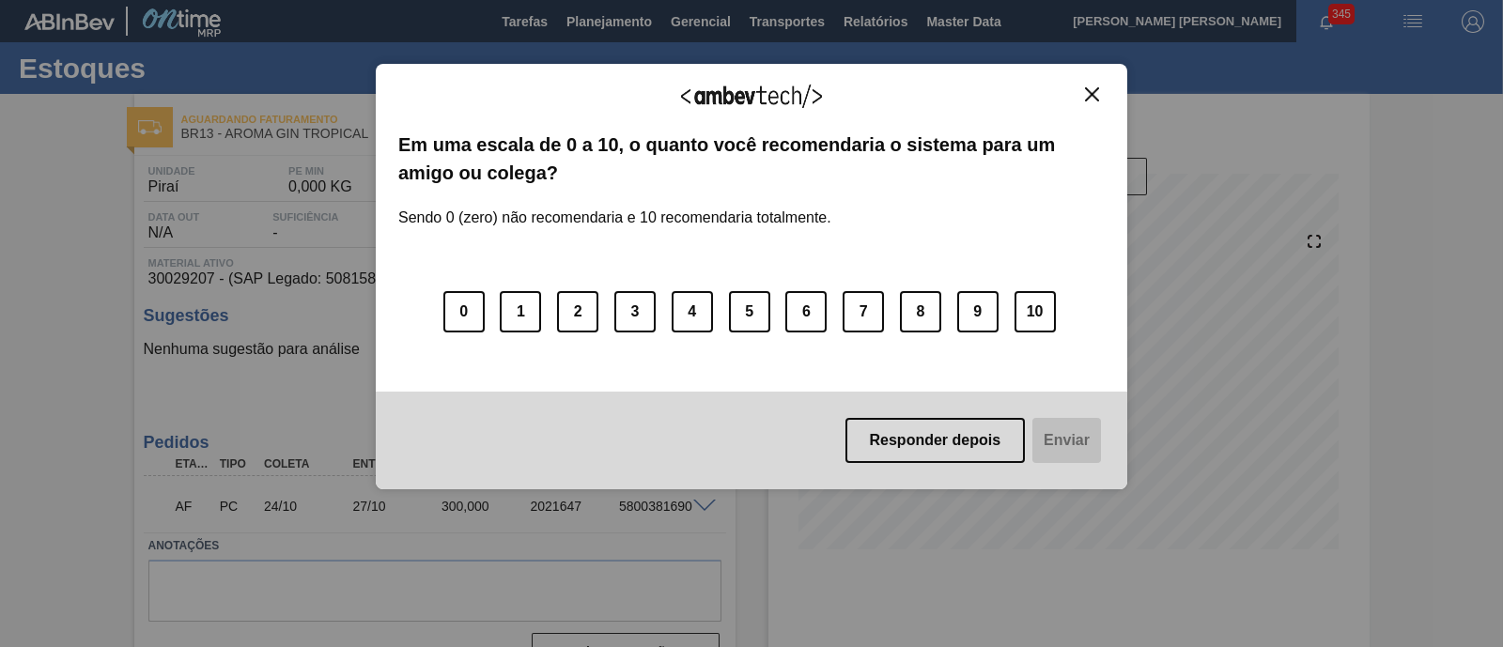
click at [1096, 93] on img "Close" at bounding box center [1092, 94] width 14 height 14
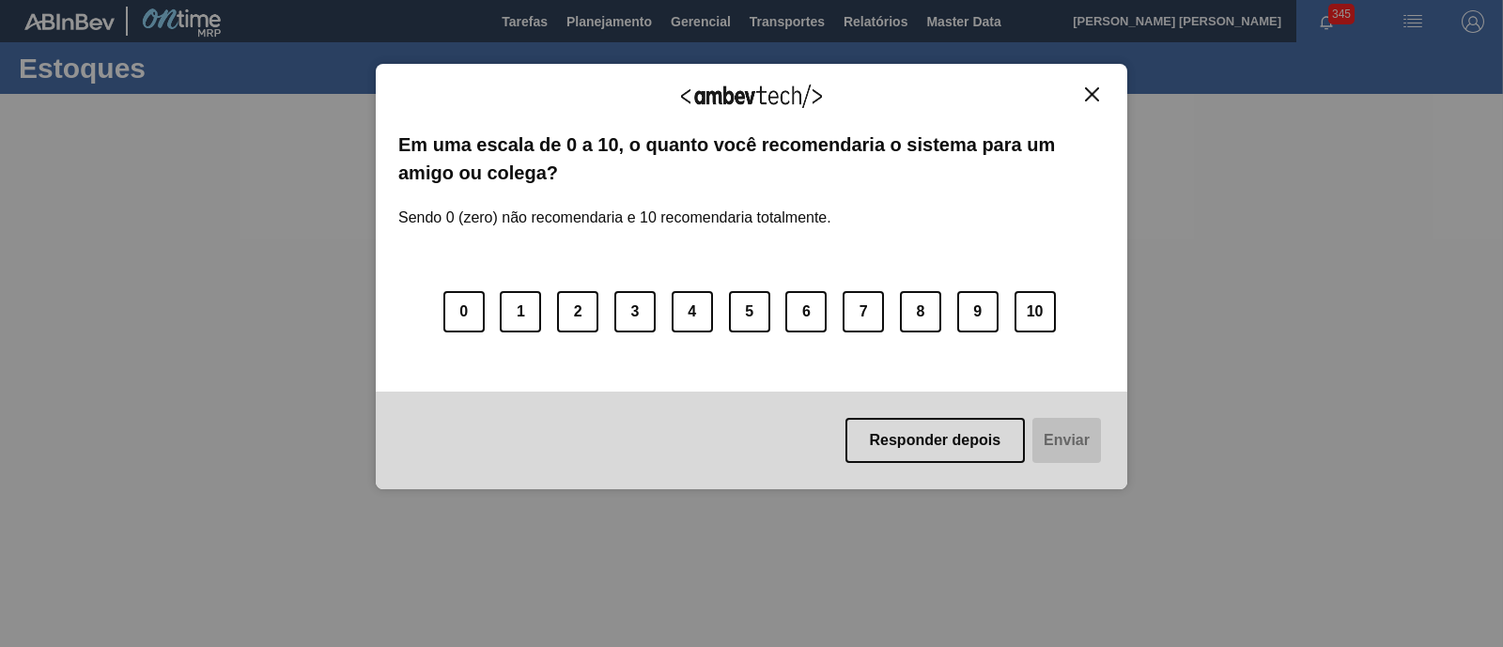
click at [1095, 89] on img "Close" at bounding box center [1092, 94] width 14 height 14
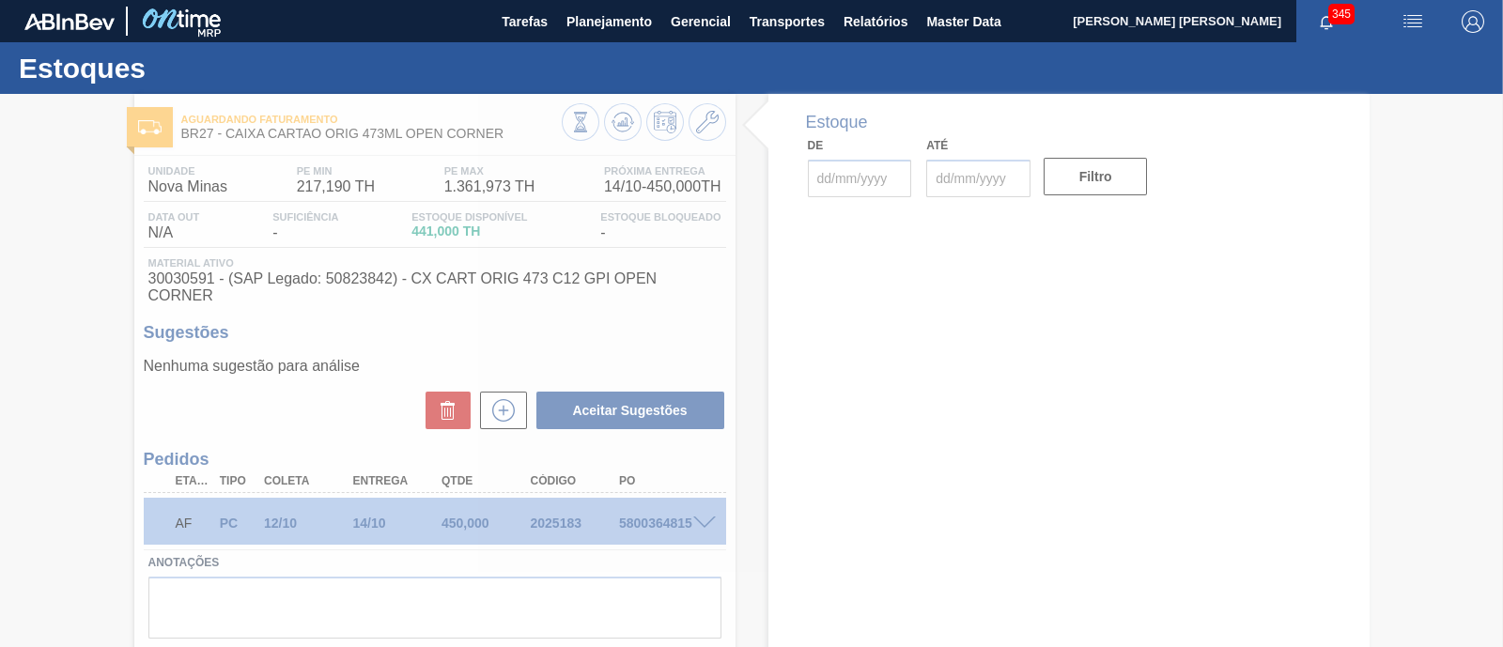
type input "[DATE]"
